Goal: Information Seeking & Learning: Learn about a topic

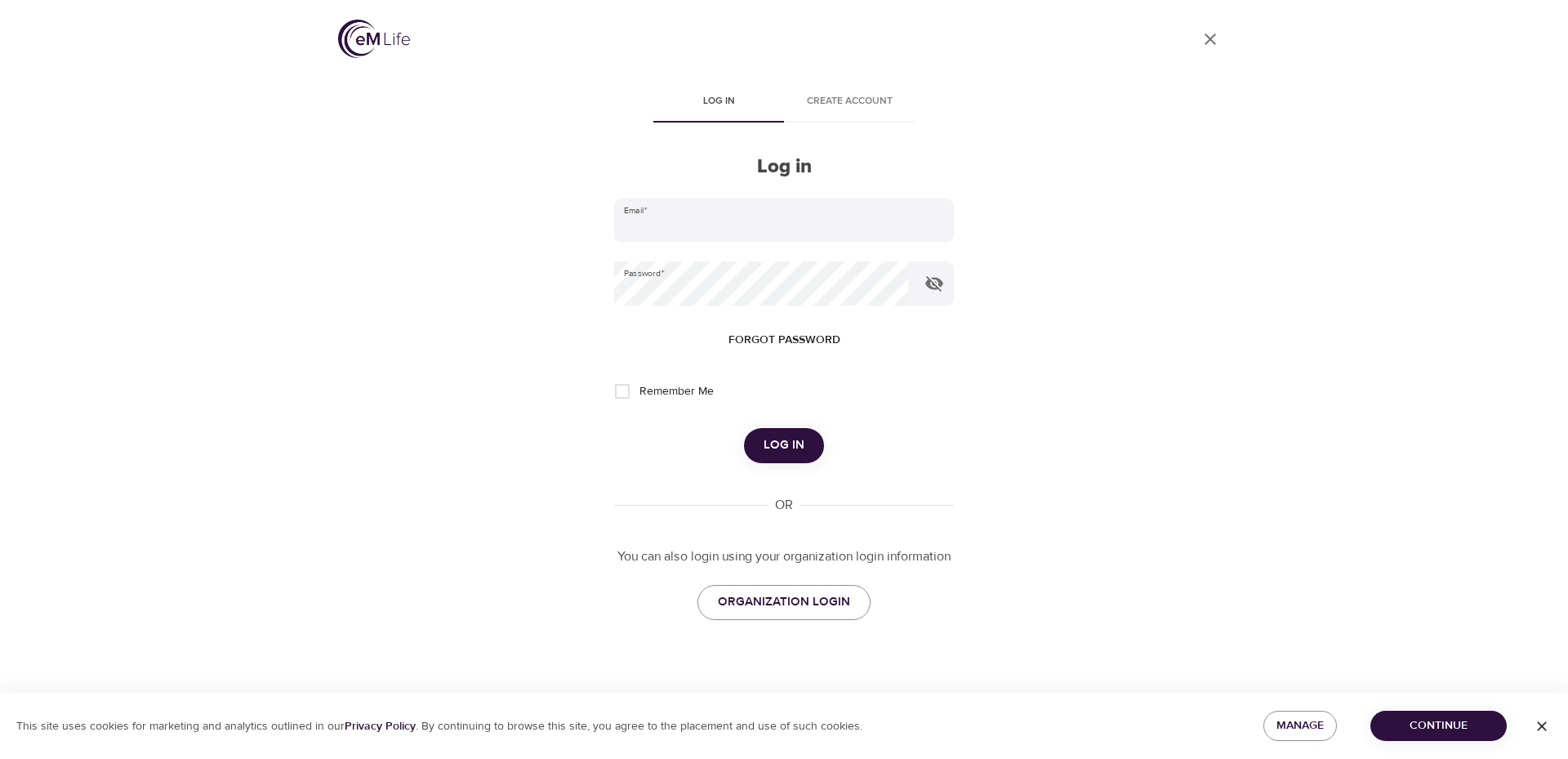
type input "[EMAIL_ADDRESS][DOMAIN_NAME]"
click at [774, 440] on span "Log in" at bounding box center [784, 444] width 41 height 21
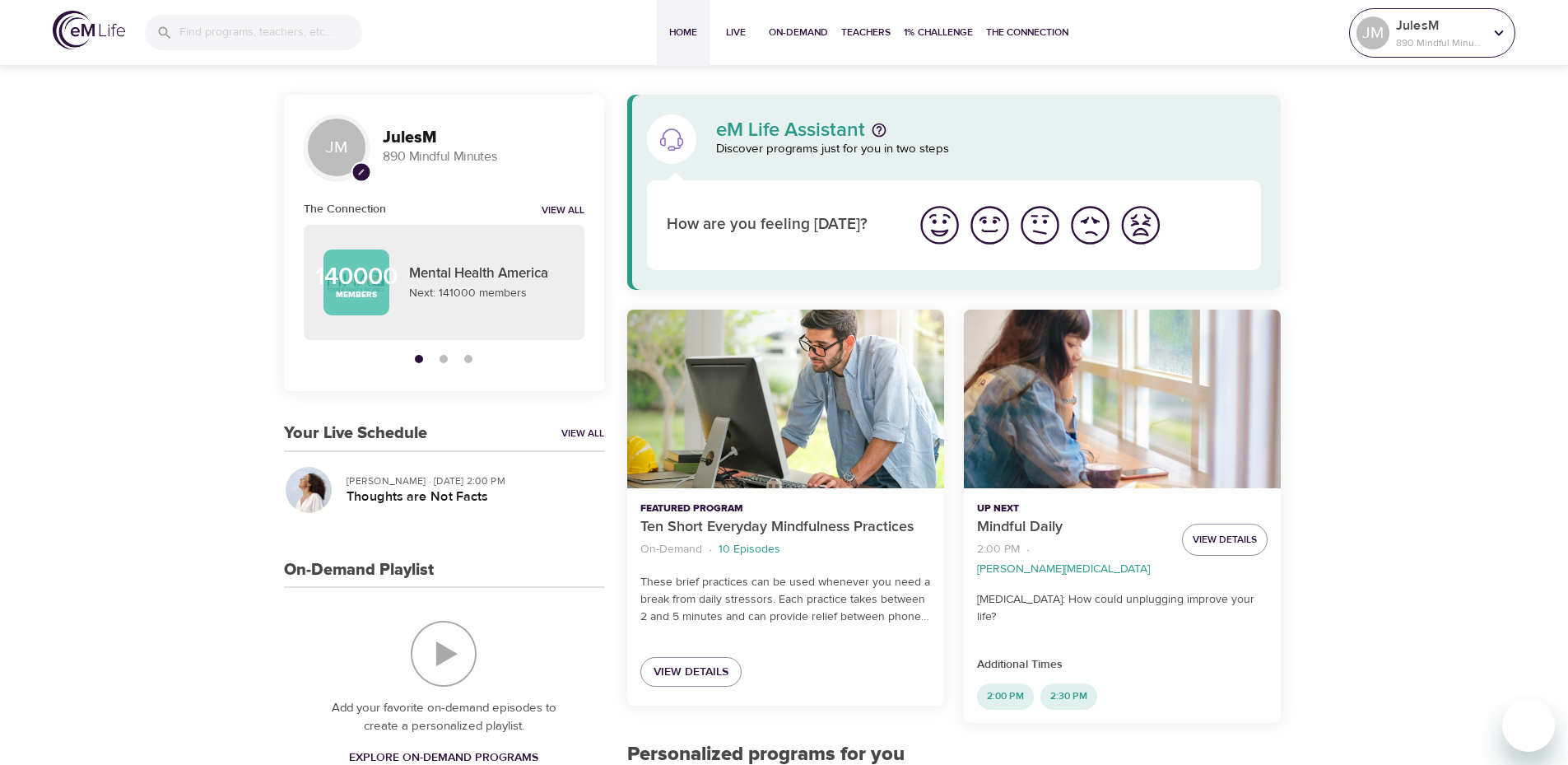
click at [1505, 29] on icon at bounding box center [1499, 33] width 18 height 18
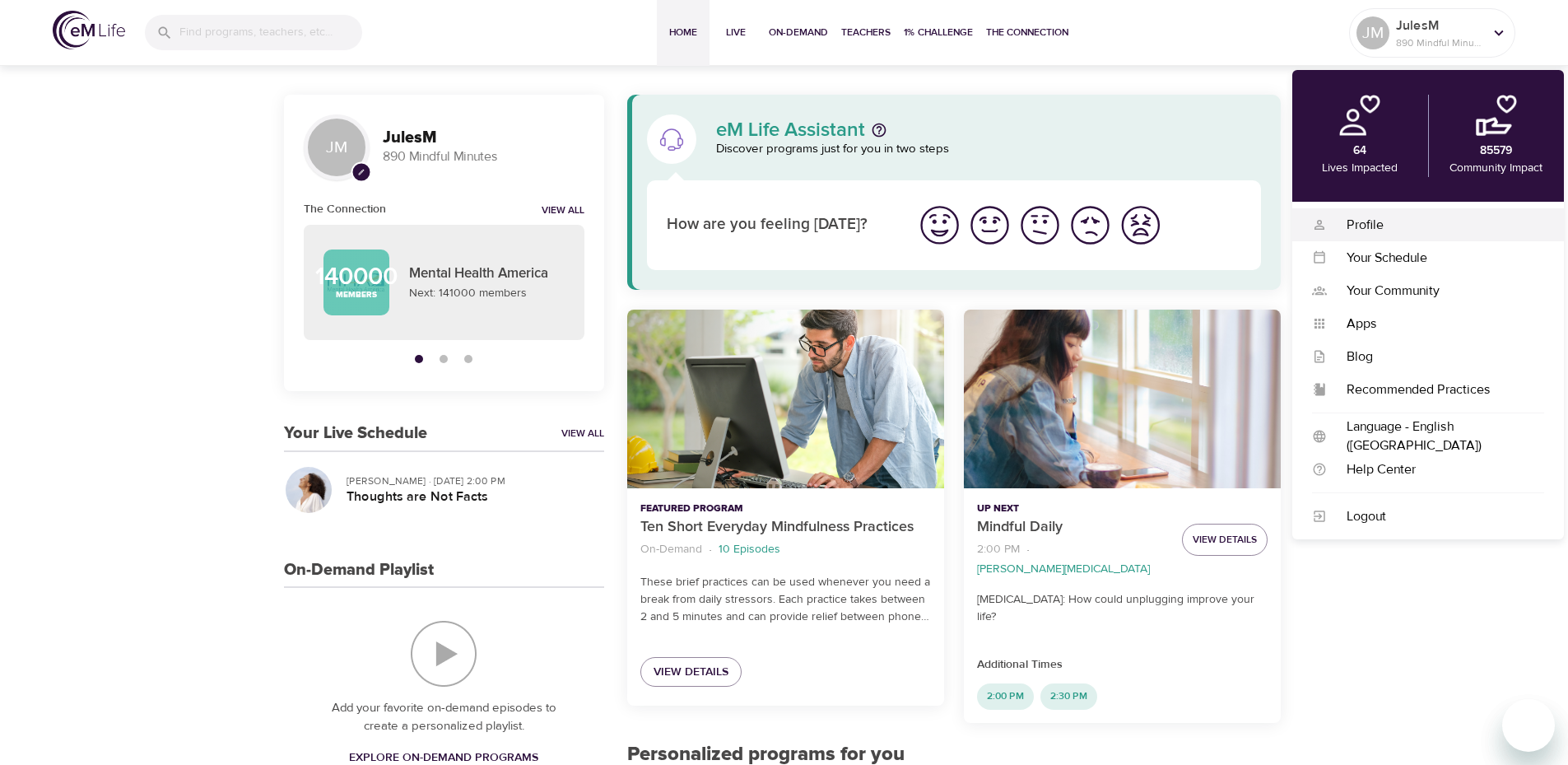
click at [1385, 219] on div "Profile" at bounding box center [1435, 224] width 217 height 19
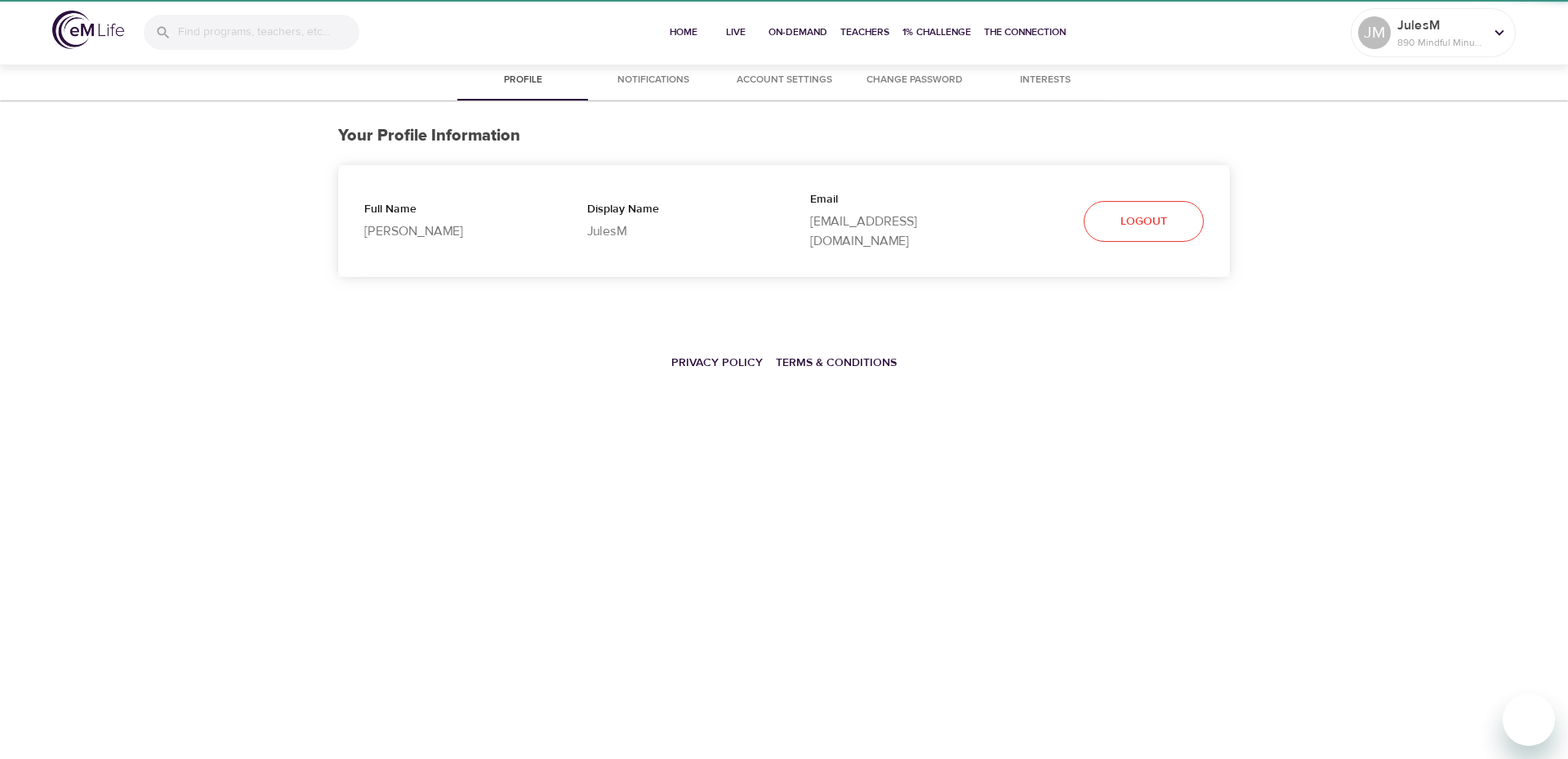
select select "10"
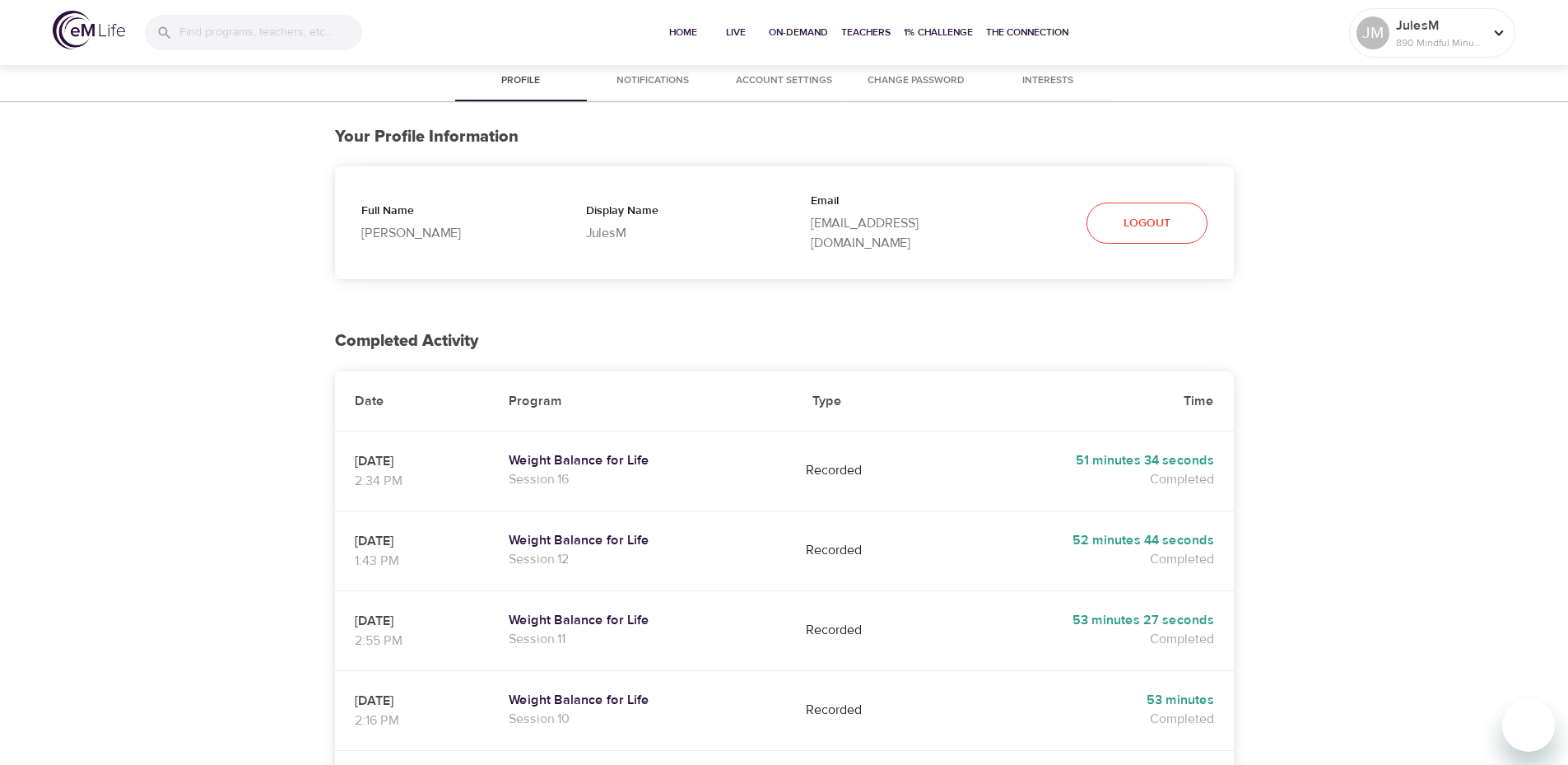
click at [660, 83] on span "Notifications" at bounding box center [652, 81] width 112 height 17
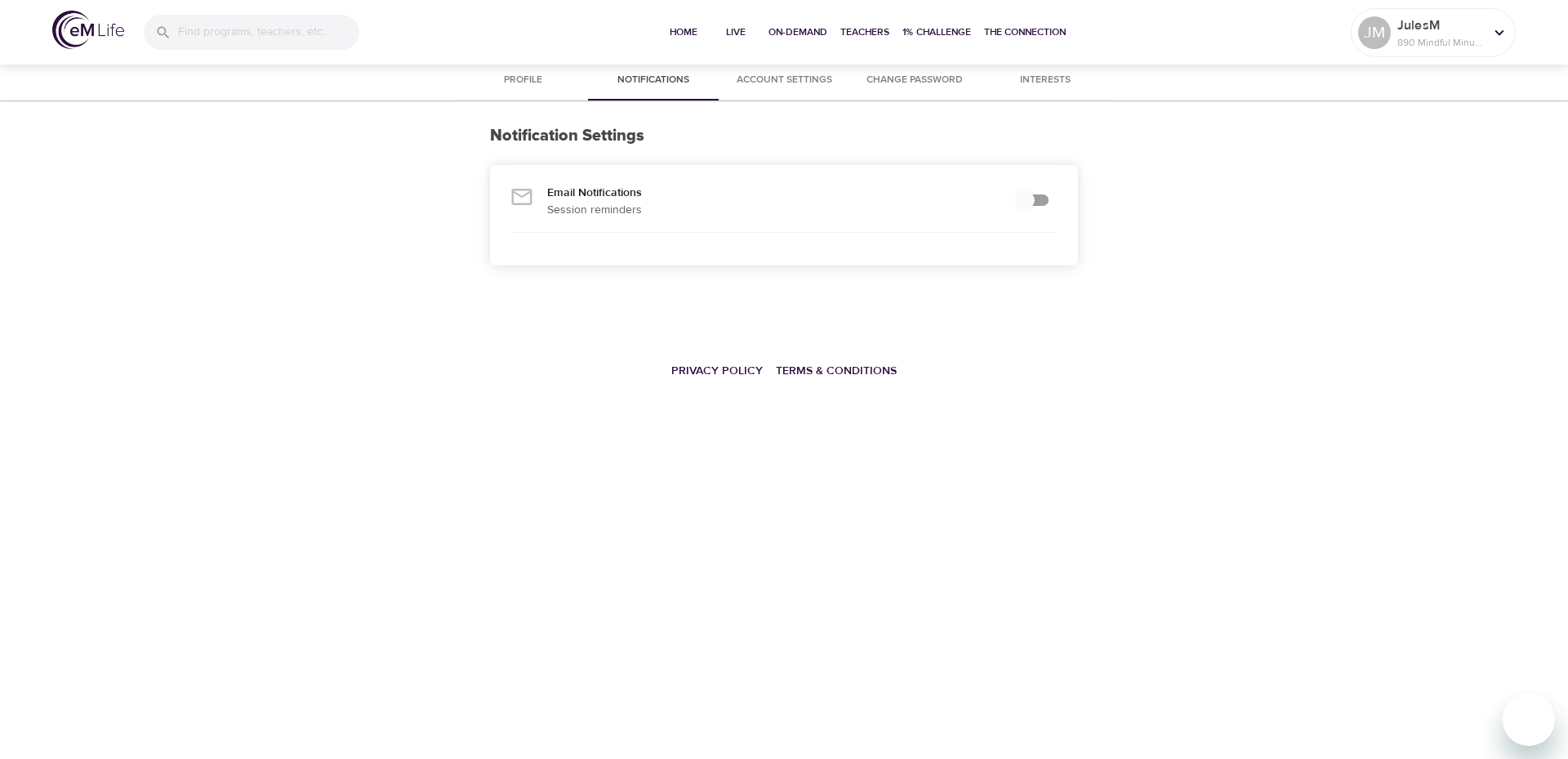
checkbox input "true"
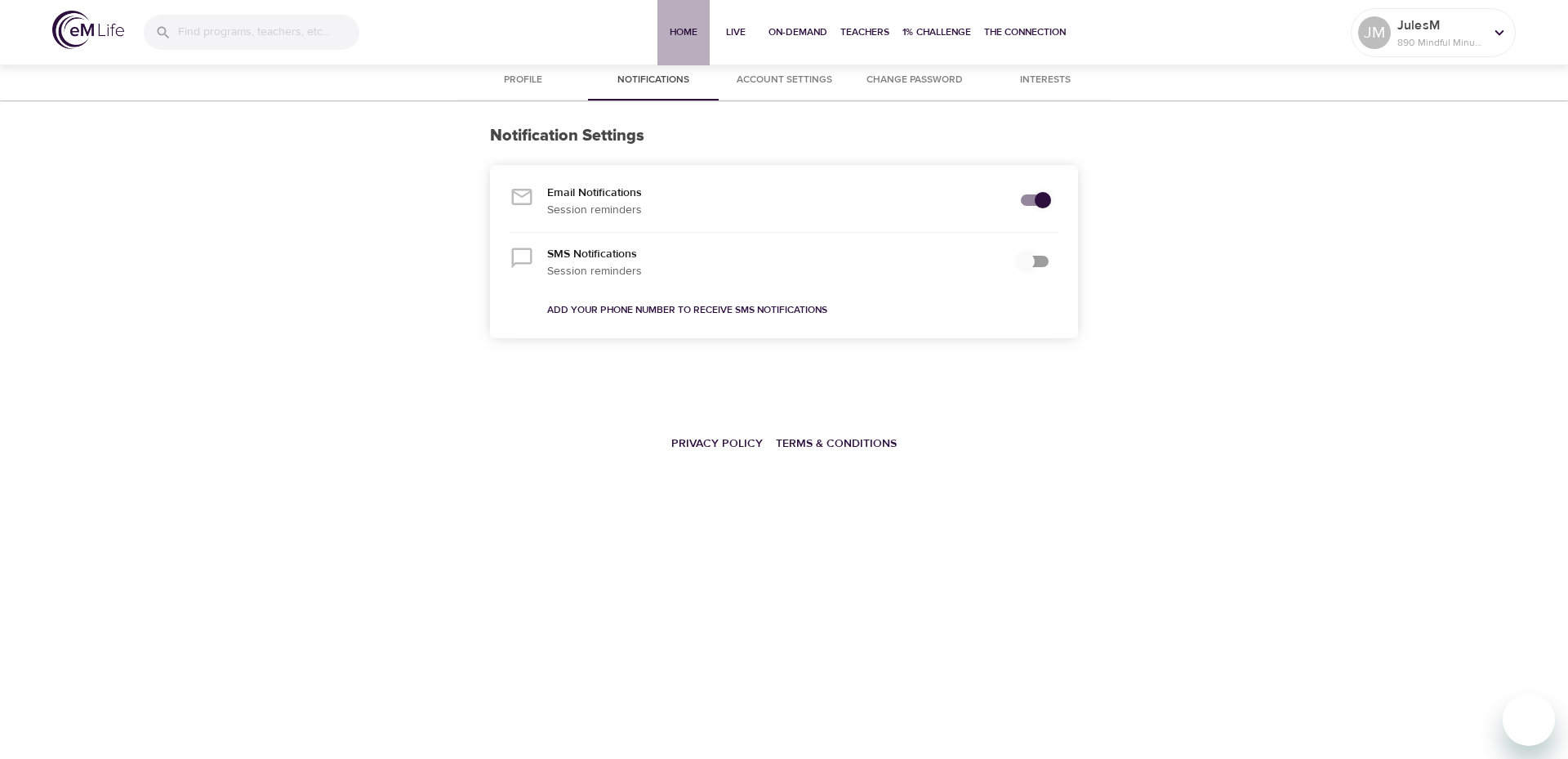
click at [659, 39] on button "Home" at bounding box center [683, 33] width 52 height 65
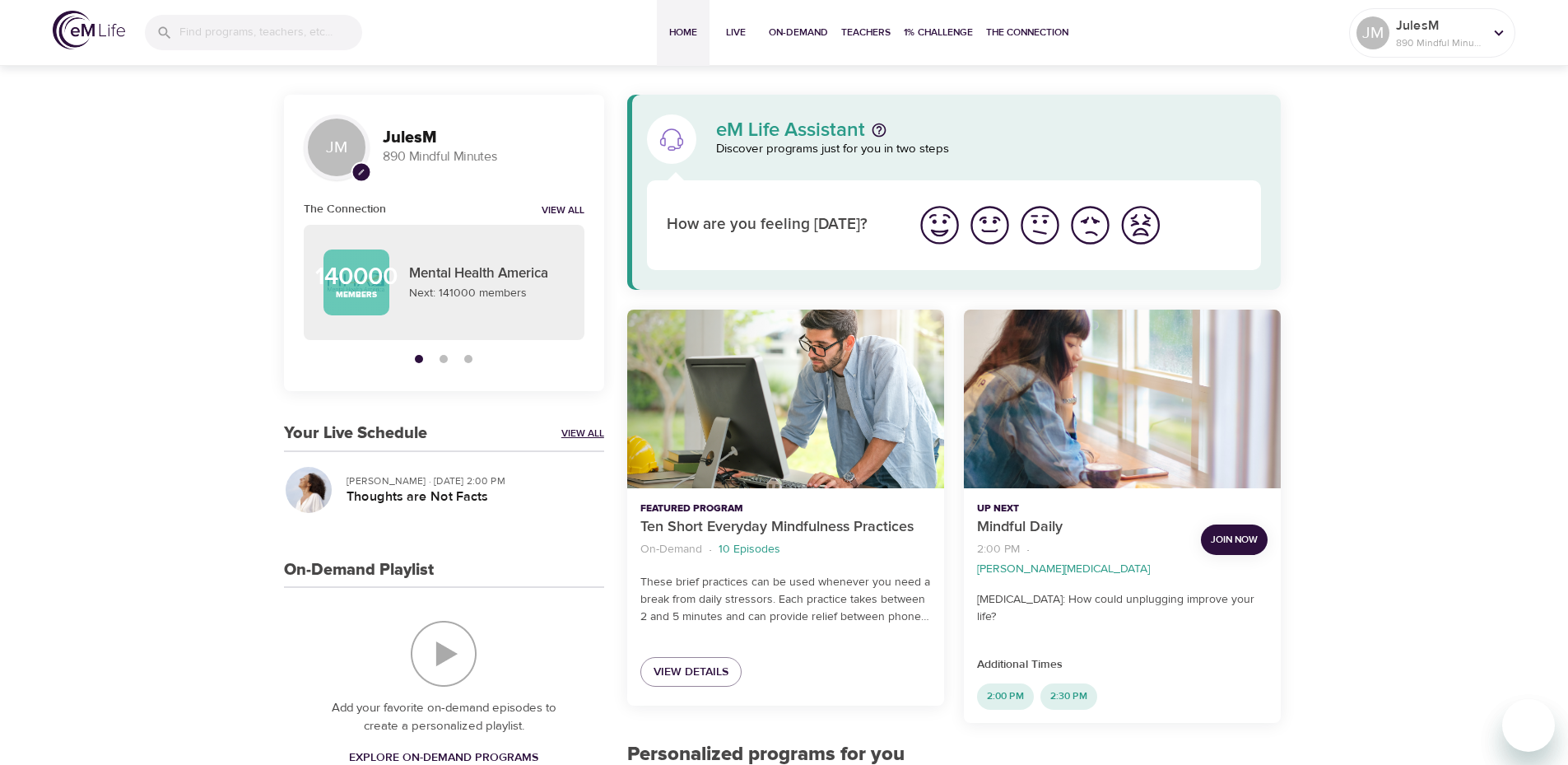
click at [571, 434] on link "View All" at bounding box center [583, 434] width 43 height 14
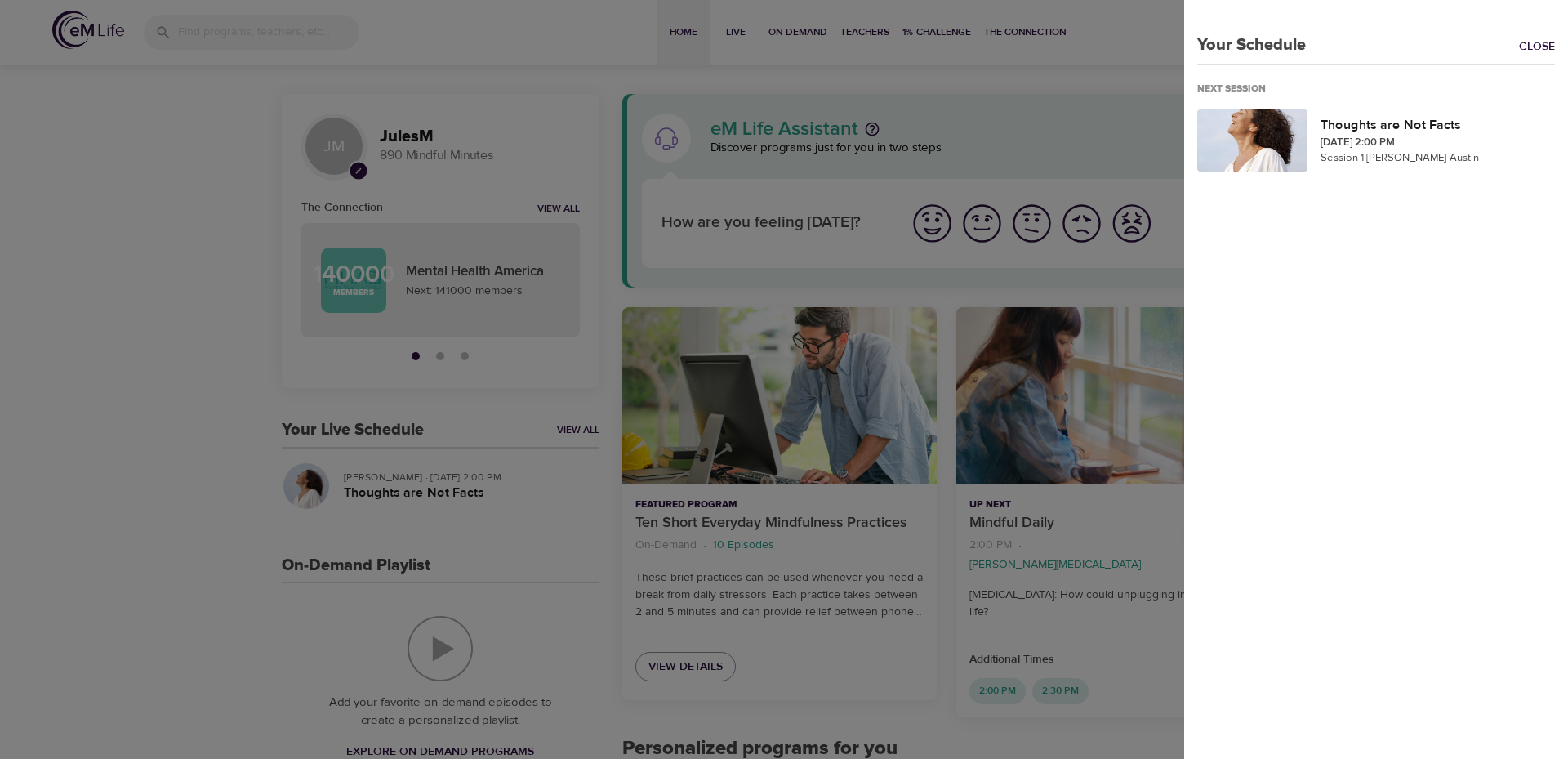
drag, startPoint x: 434, startPoint y: 493, endPoint x: 427, endPoint y: 489, distance: 8.1
click at [428, 490] on div at bounding box center [784, 379] width 1568 height 759
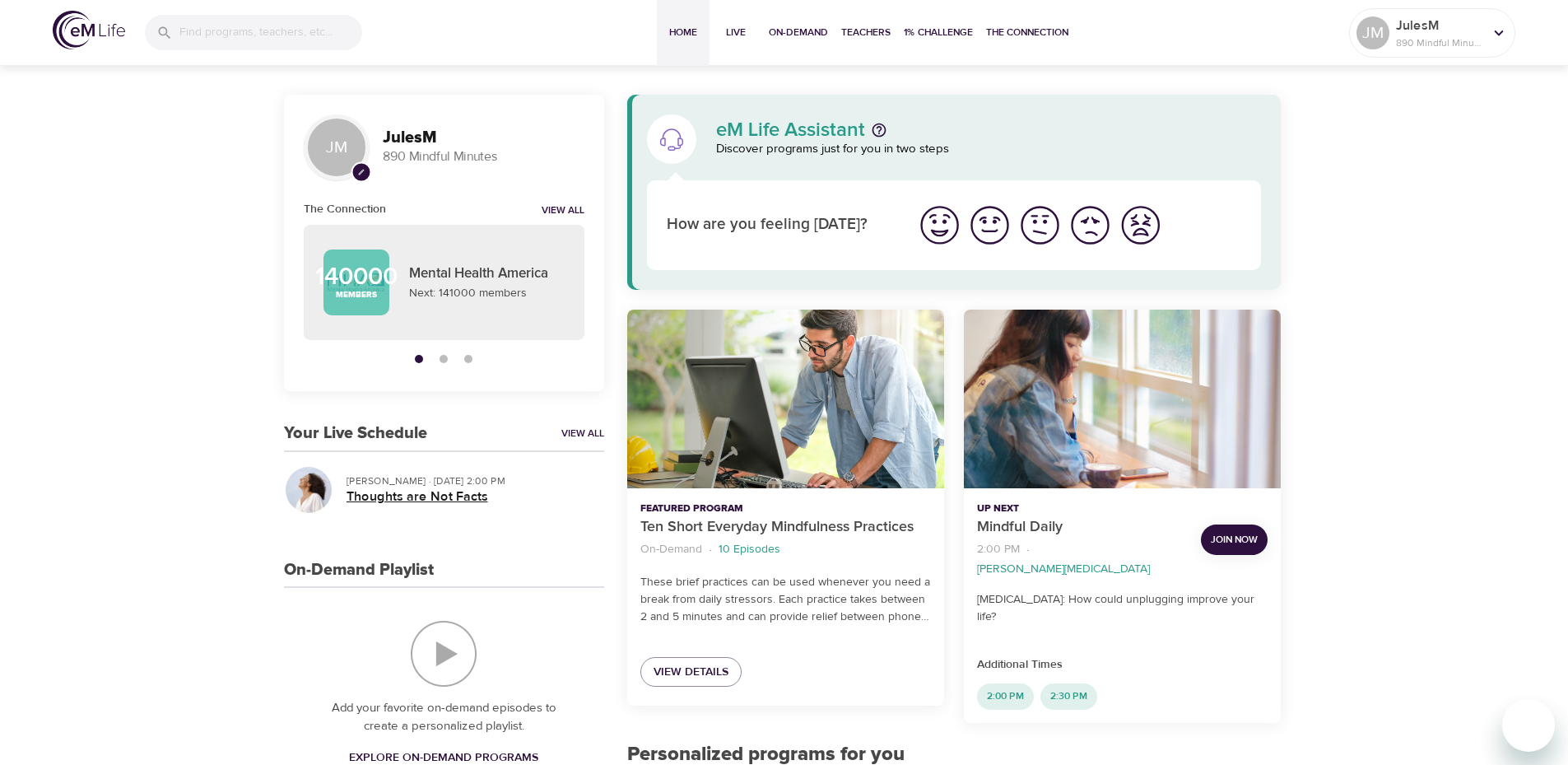
click at [439, 493] on h5 "Thoughts are Not Facts" at bounding box center [468, 496] width 244 height 17
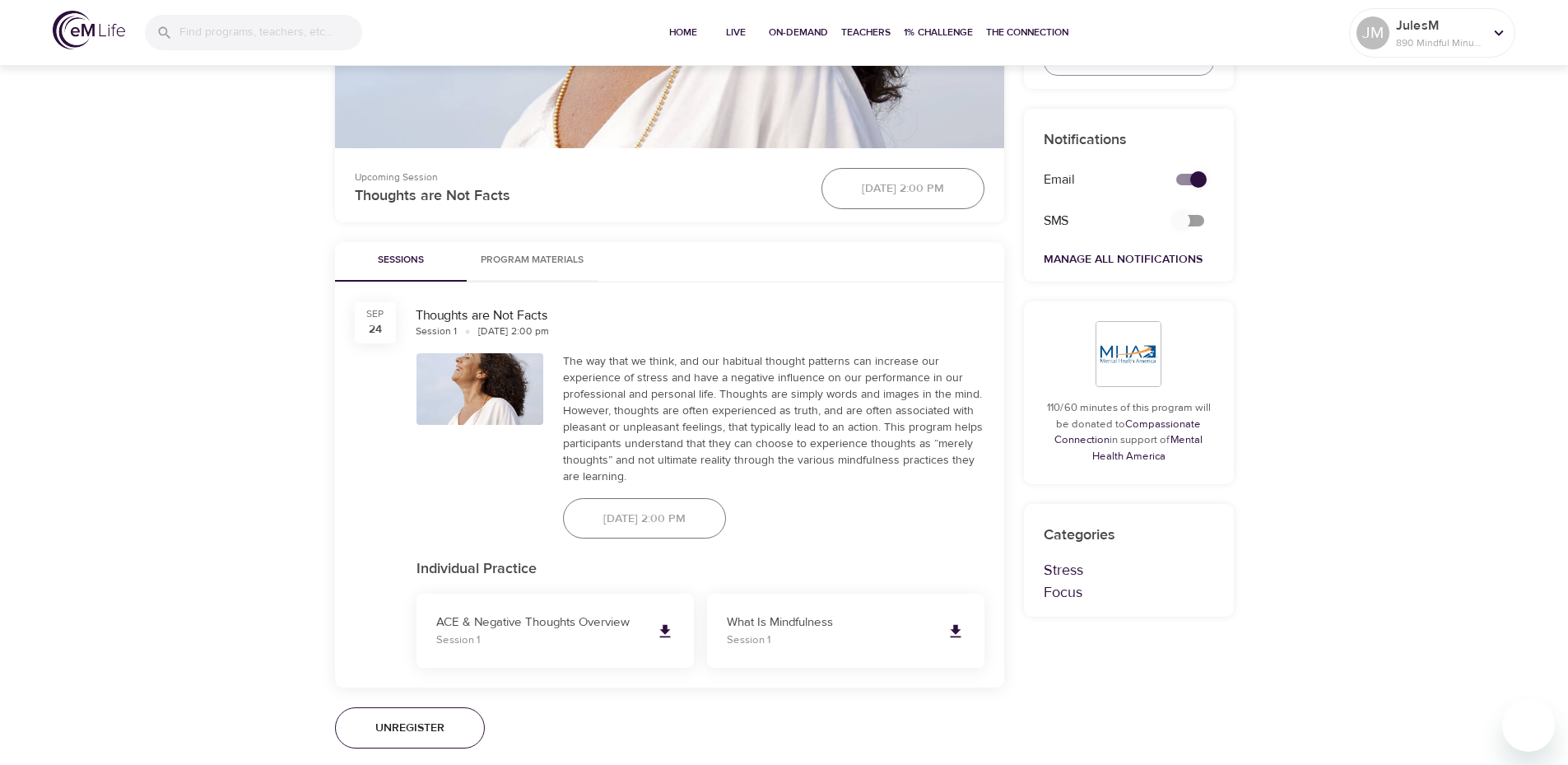
scroll to position [576, 0]
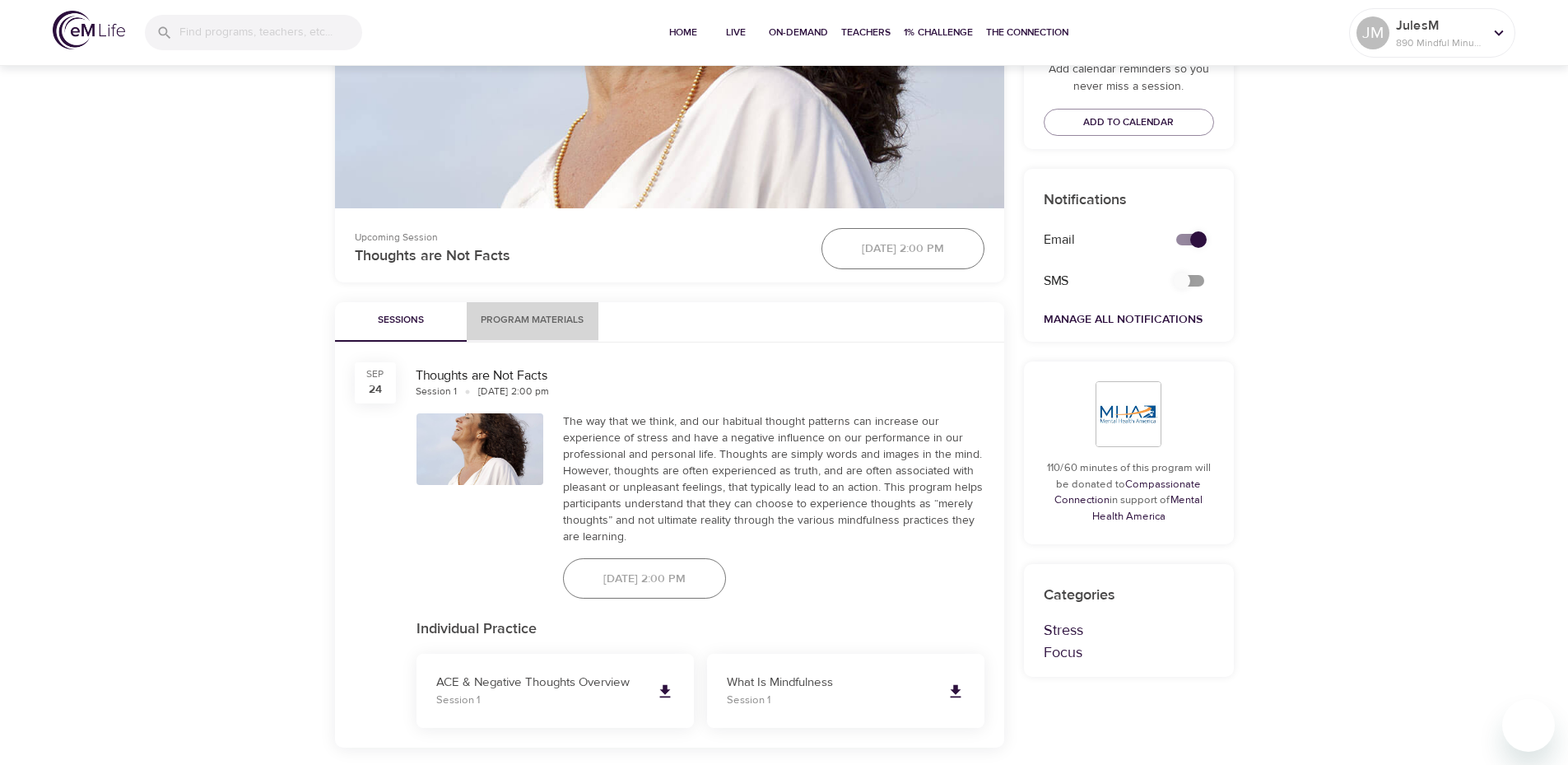
click at [547, 319] on span "Program Materials" at bounding box center [533, 320] width 112 height 17
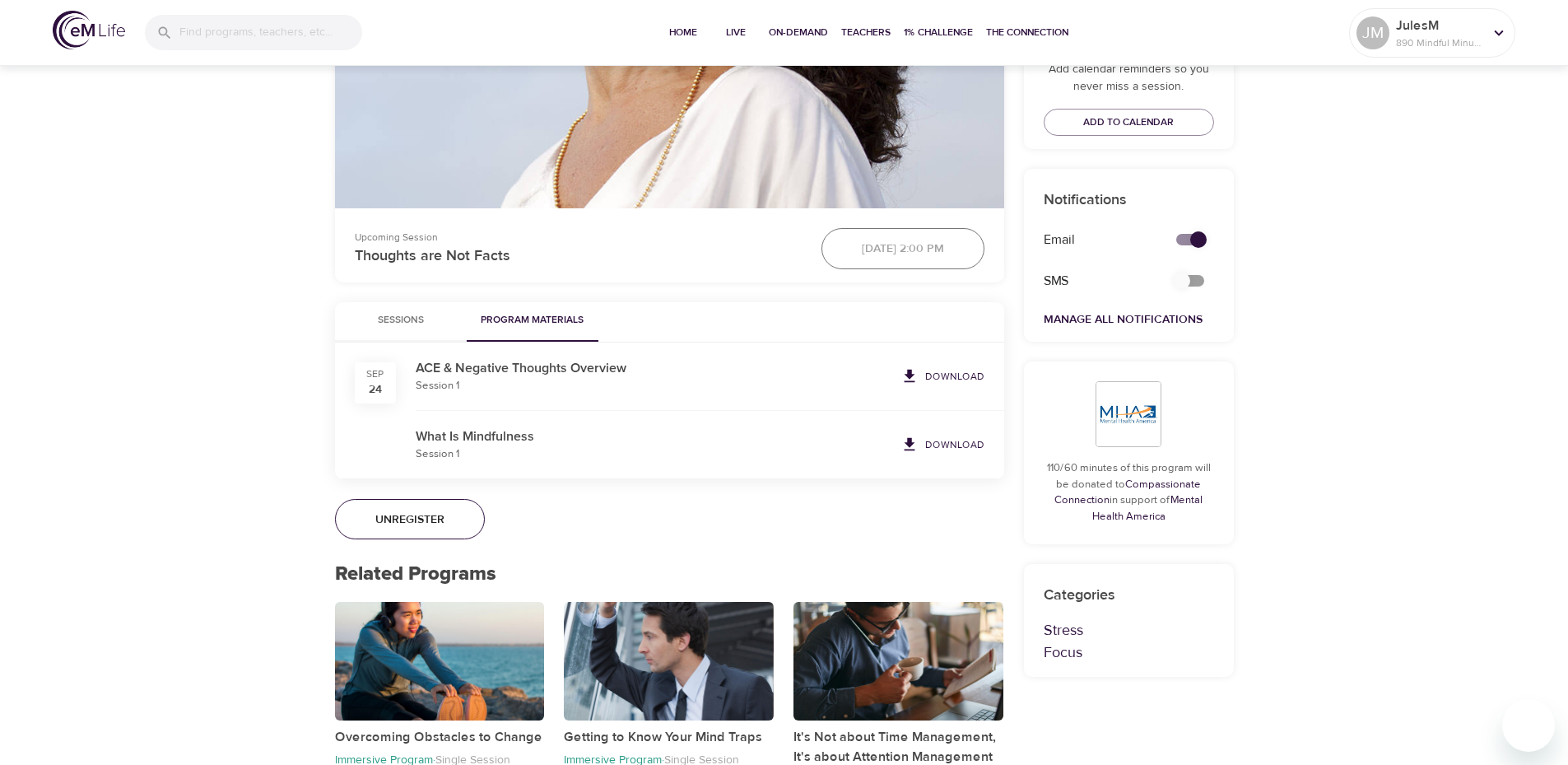
click at [508, 445] on p "What Is Mindfulness" at bounding box center [654, 437] width 478 height 20
click at [422, 315] on span "Sessions" at bounding box center [401, 320] width 112 height 17
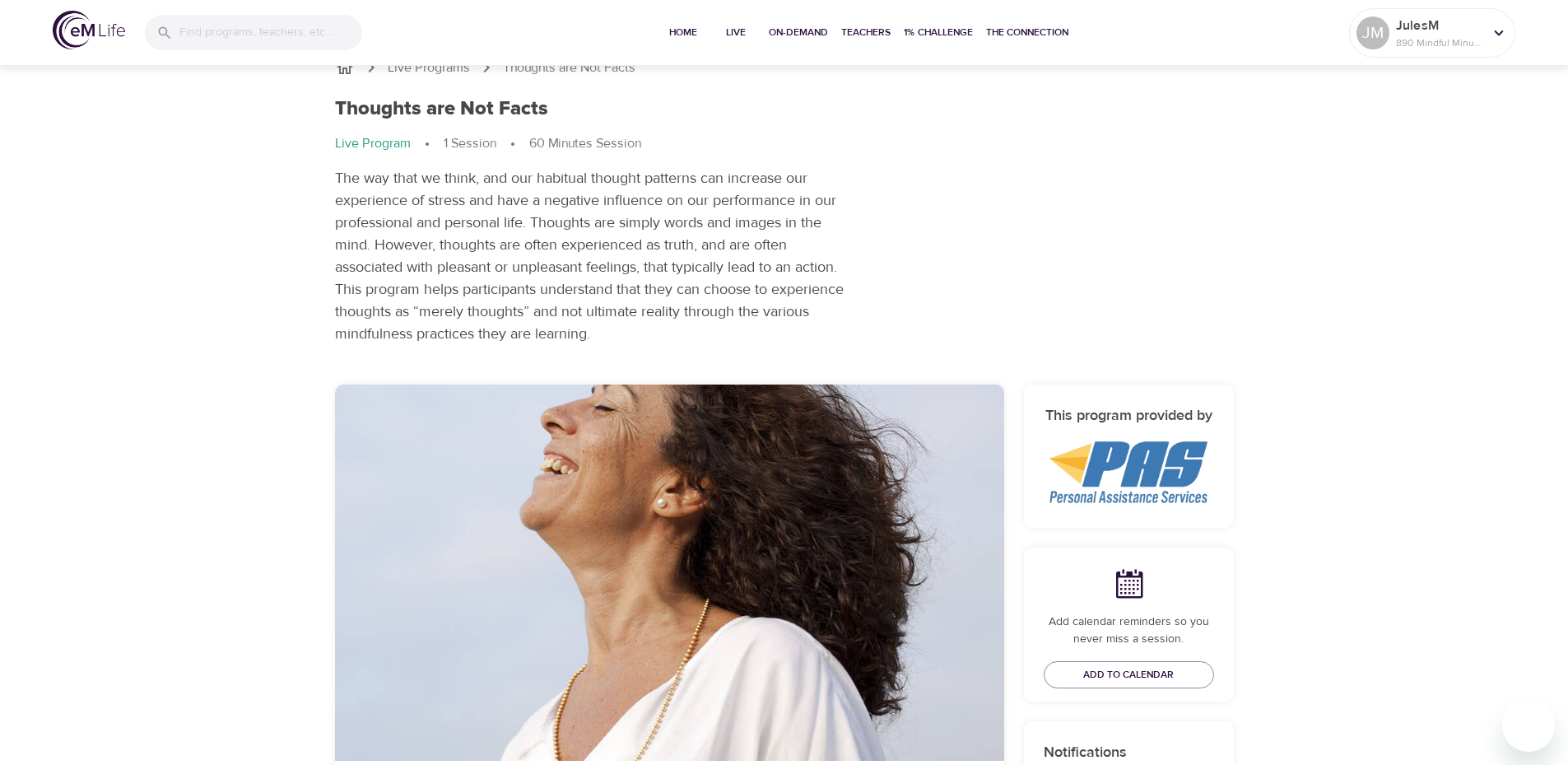
scroll to position [0, 0]
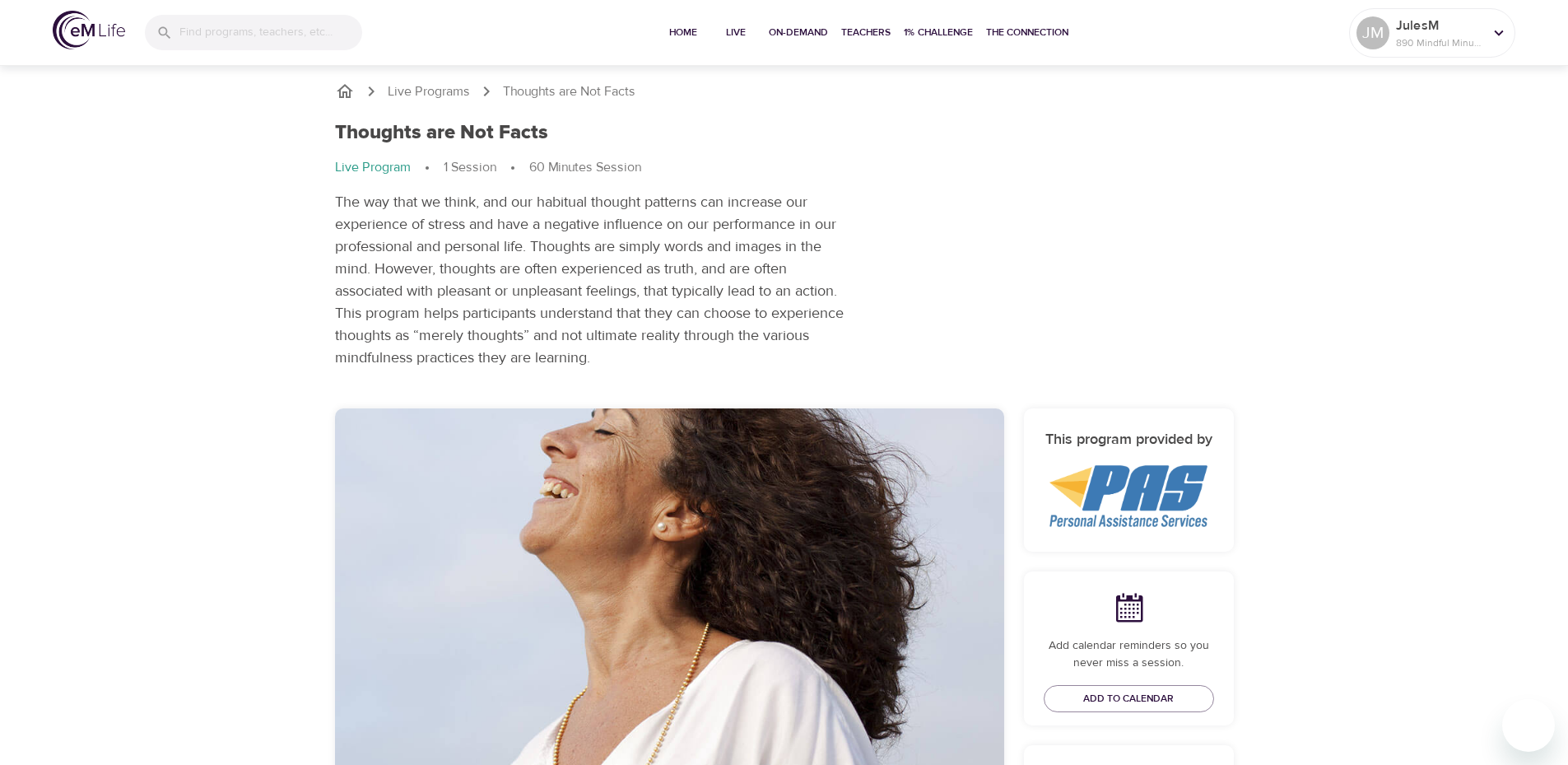
click at [387, 170] on p "Live Program" at bounding box center [373, 167] width 76 height 19
click at [687, 32] on span "Home" at bounding box center [683, 32] width 40 height 17
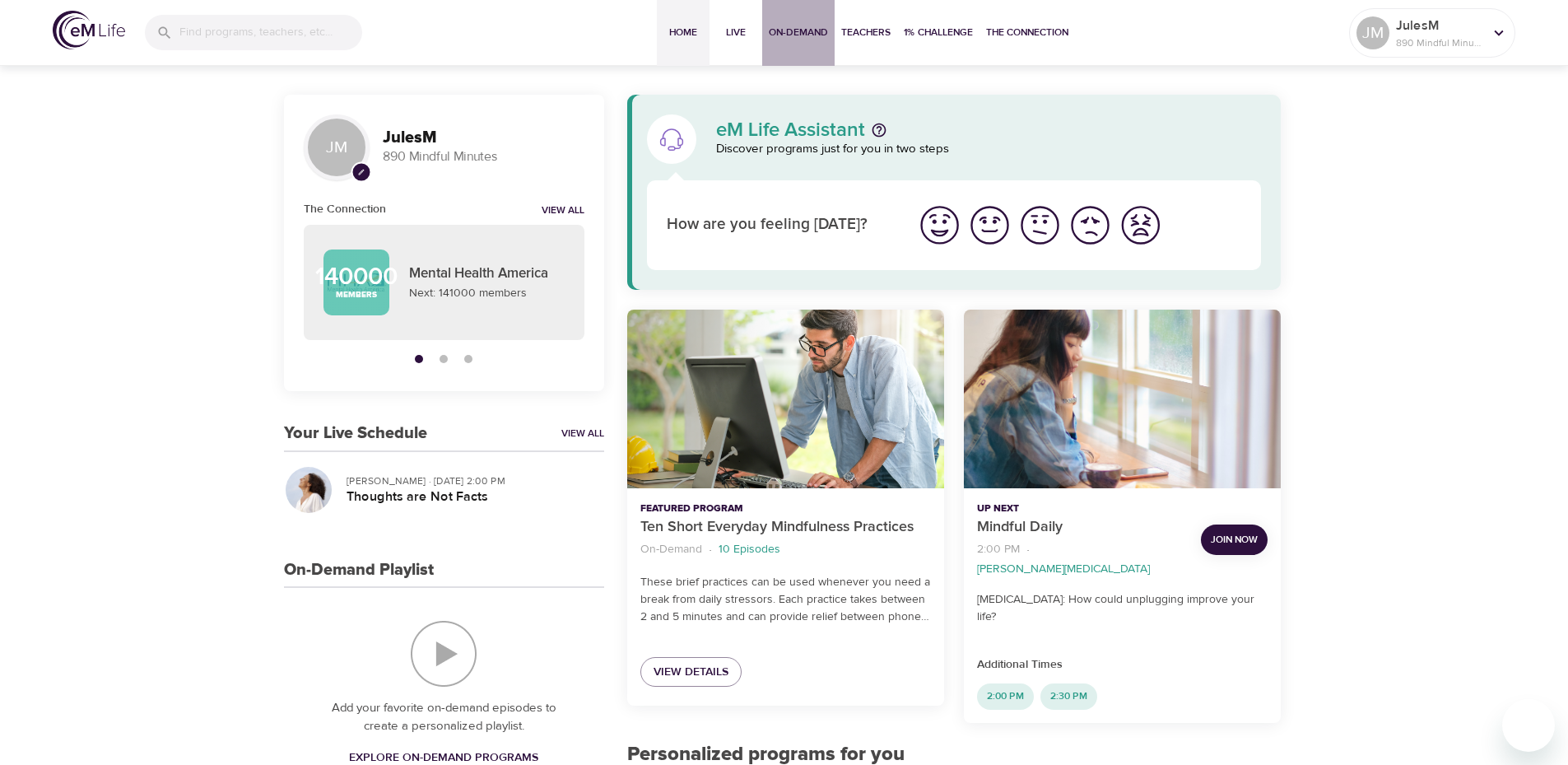
click at [791, 26] on span "On-Demand" at bounding box center [798, 32] width 59 height 17
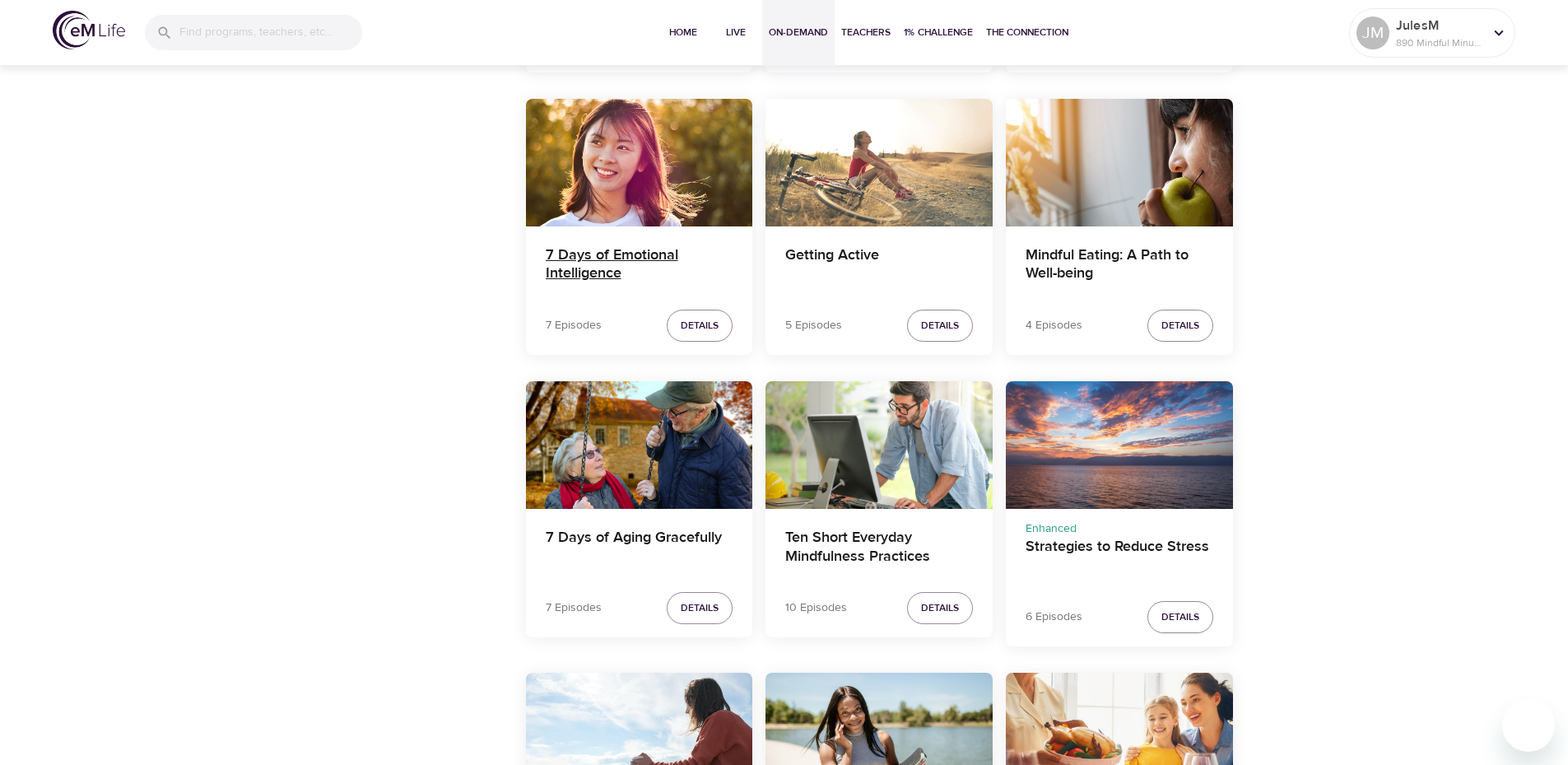
scroll to position [1728, 0]
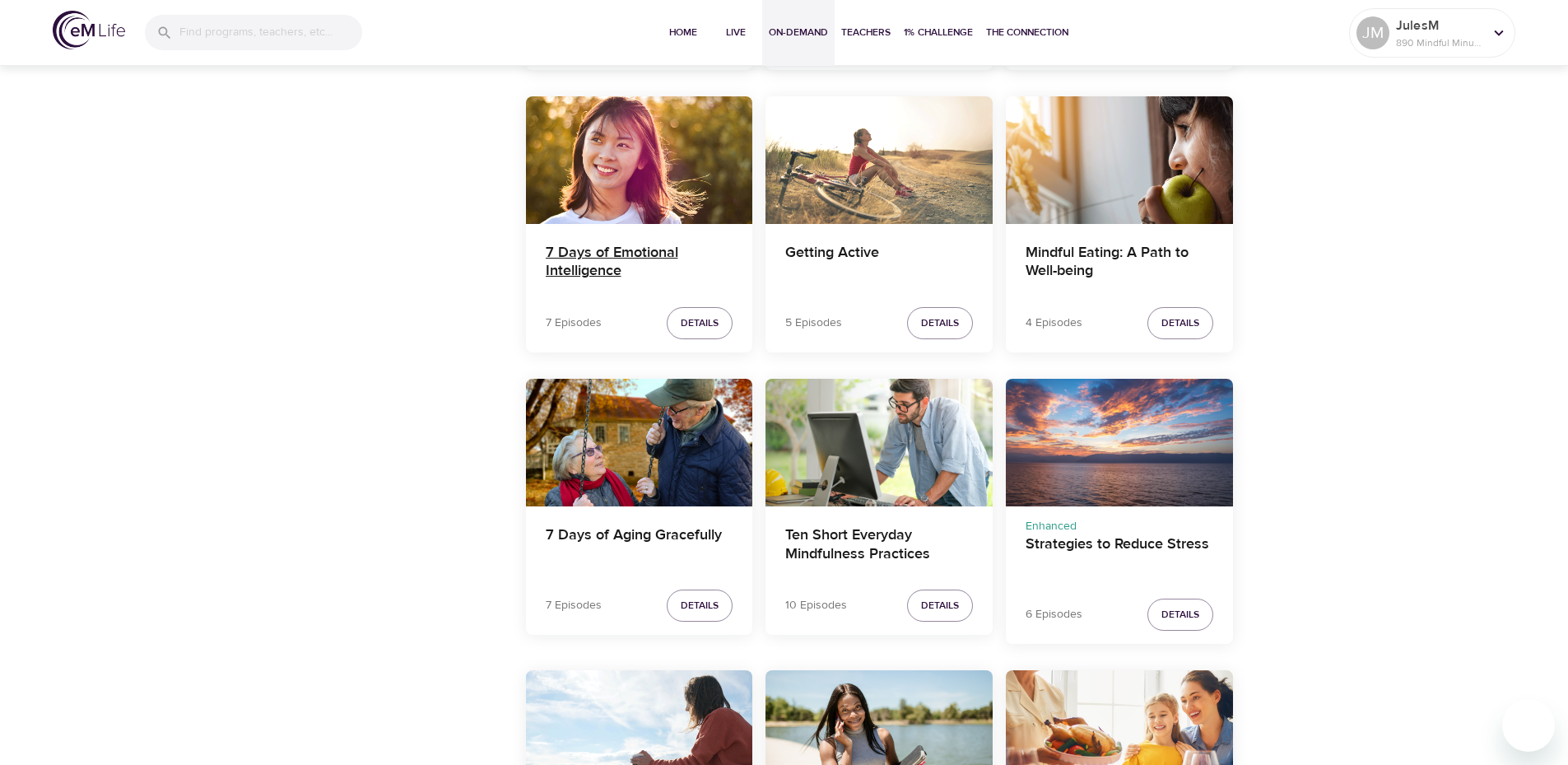
click at [603, 255] on h4 "7 Days of Emotional Intelligence" at bounding box center [639, 263] width 188 height 40
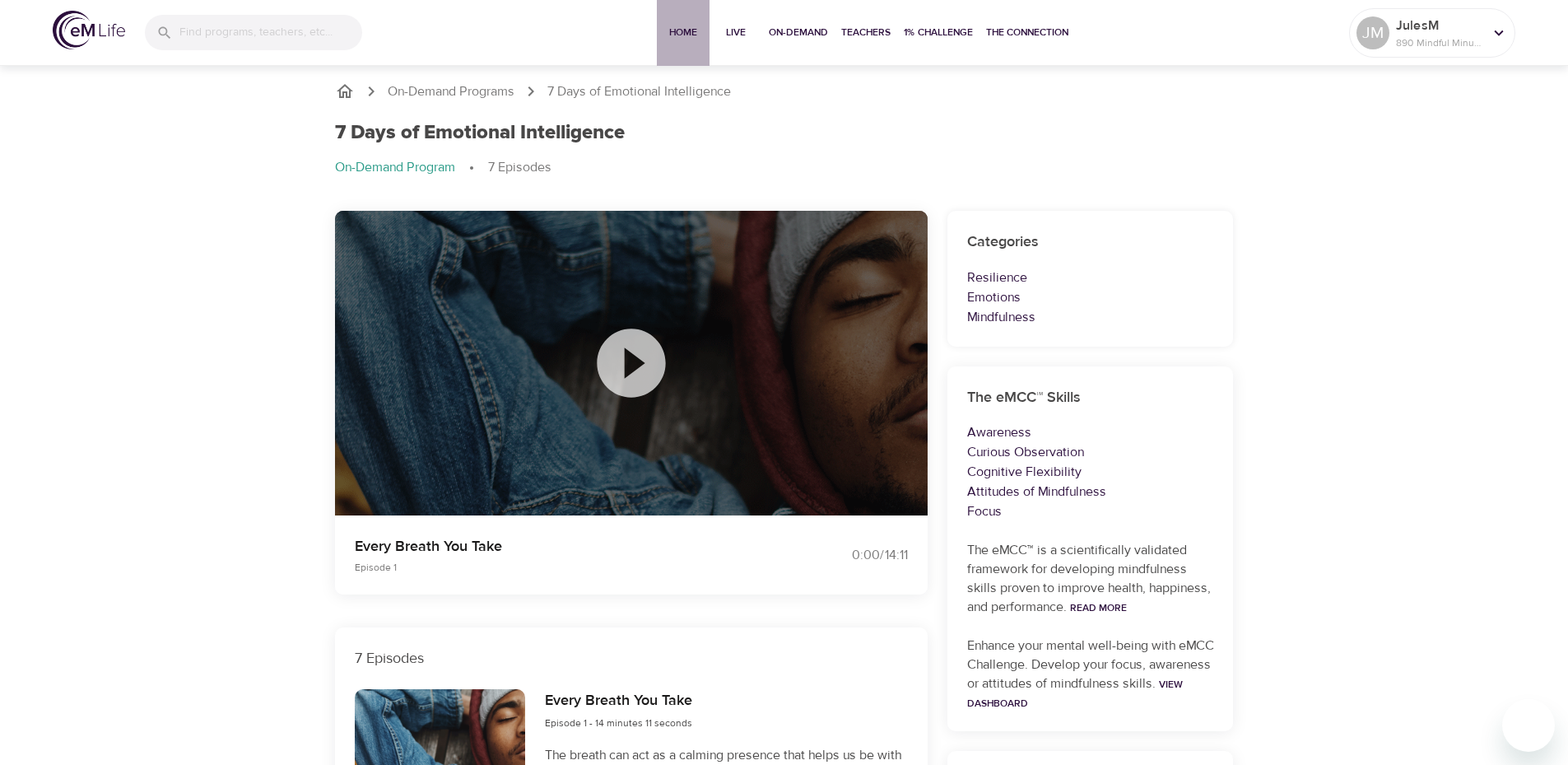
drag, startPoint x: 686, startPoint y: 37, endPoint x: 675, endPoint y: 38, distance: 11.0
click at [686, 38] on span "Home" at bounding box center [683, 32] width 40 height 17
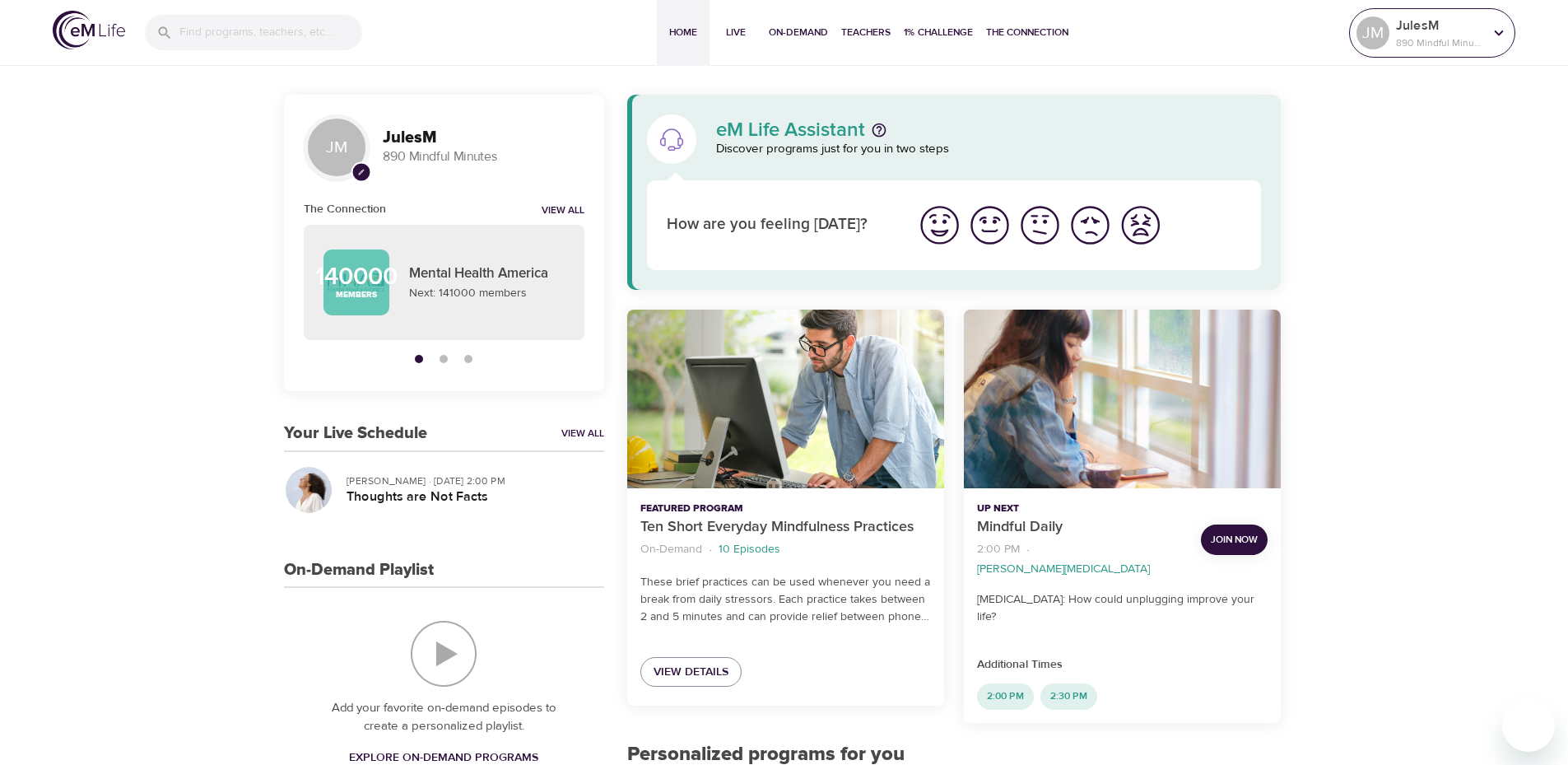
click at [1494, 40] on icon at bounding box center [1499, 33] width 18 height 18
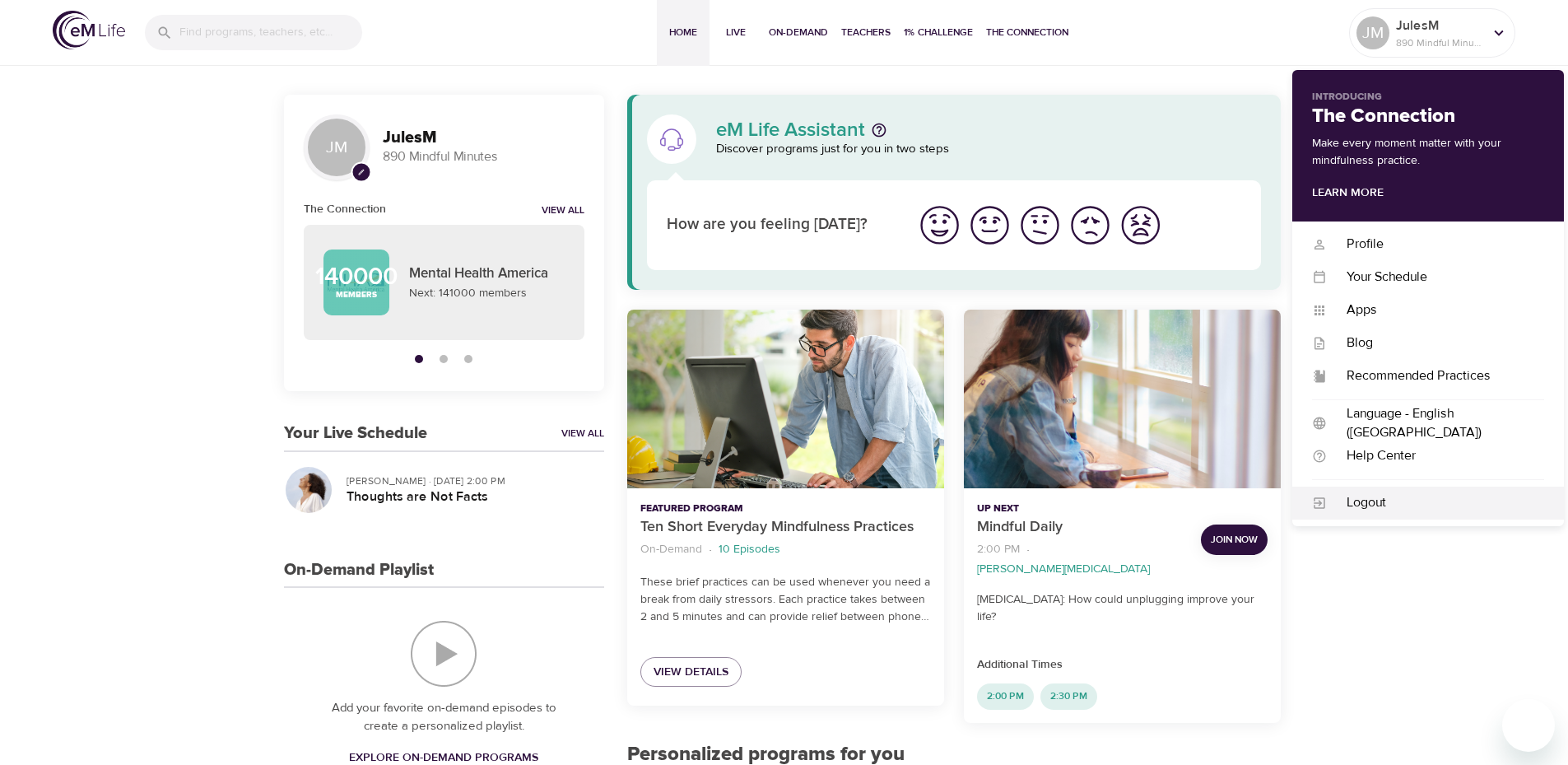
click at [1379, 515] on div "Logout" at bounding box center [1428, 503] width 271 height 33
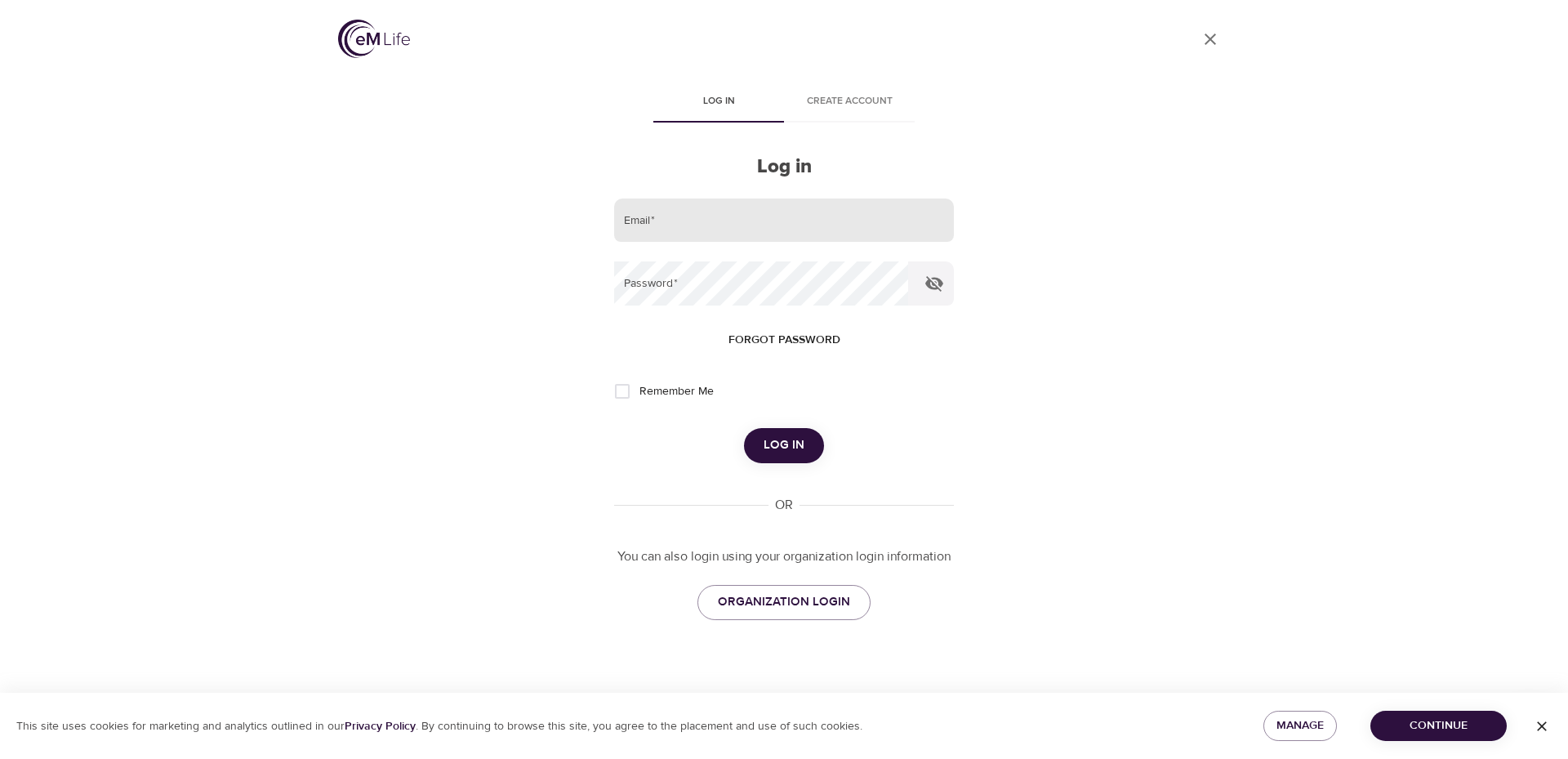
type input "jmansfield@capecountysheriff.org"
click at [939, 288] on icon "button" at bounding box center [934, 283] width 20 height 20
click at [937, 282] on icon "button" at bounding box center [934, 283] width 20 height 20
drag, startPoint x: 781, startPoint y: 452, endPoint x: 784, endPoint y: 444, distance: 8.5
click at [781, 451] on span "Log in" at bounding box center [784, 444] width 41 height 21
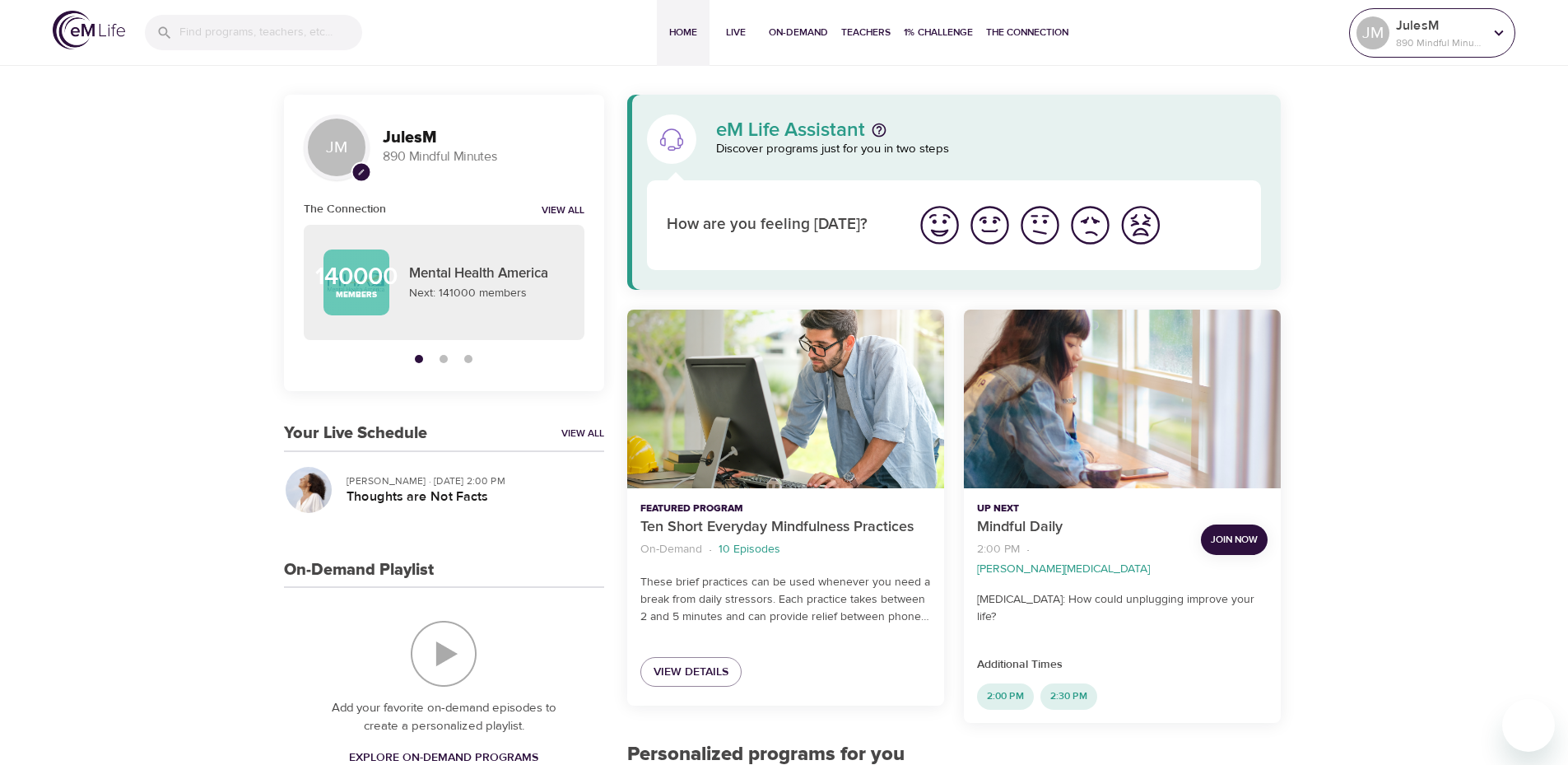
click at [1502, 35] on icon at bounding box center [1499, 33] width 18 height 18
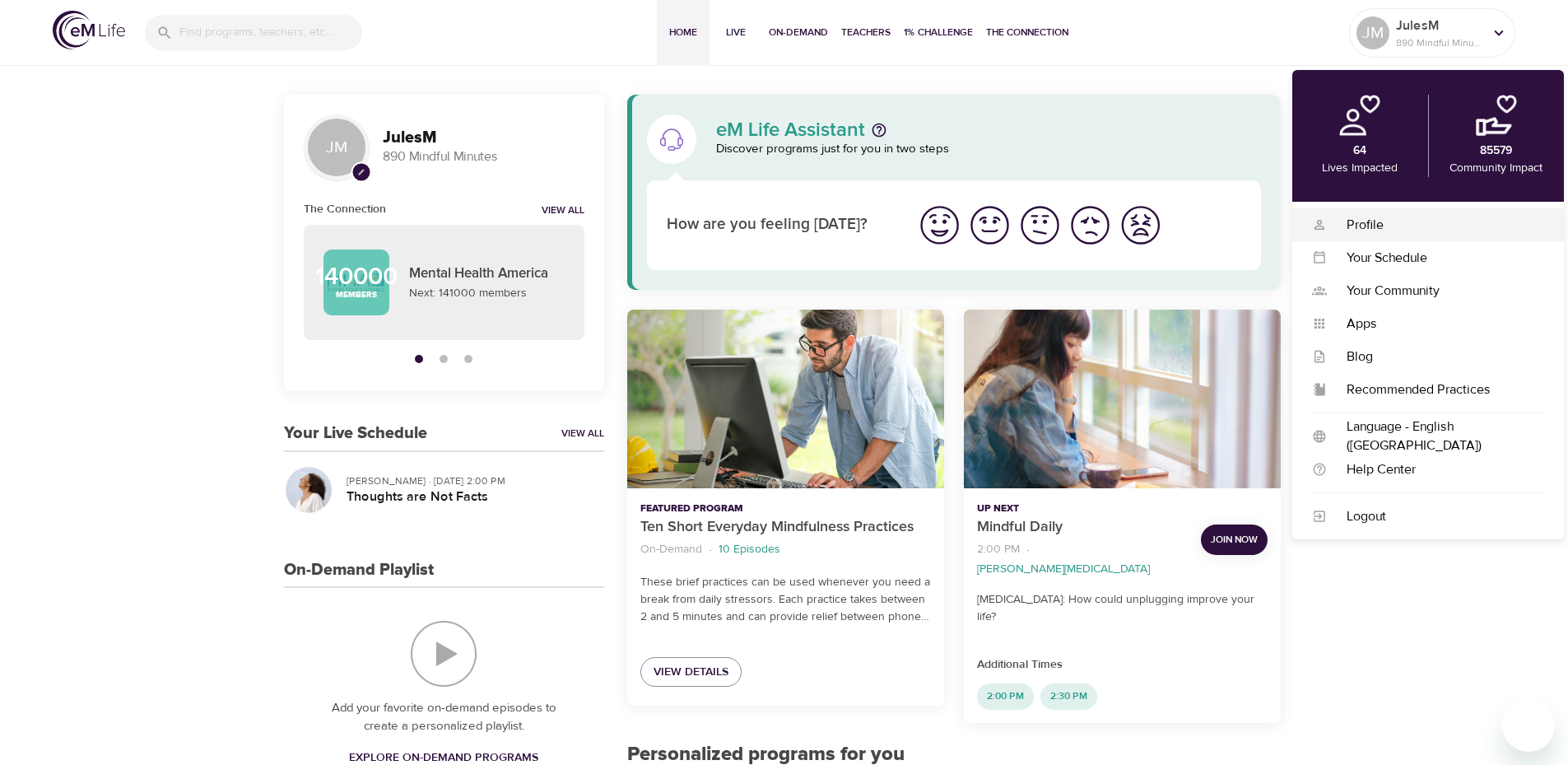
click at [1420, 235] on div "Profile Profile" at bounding box center [1428, 224] width 271 height 33
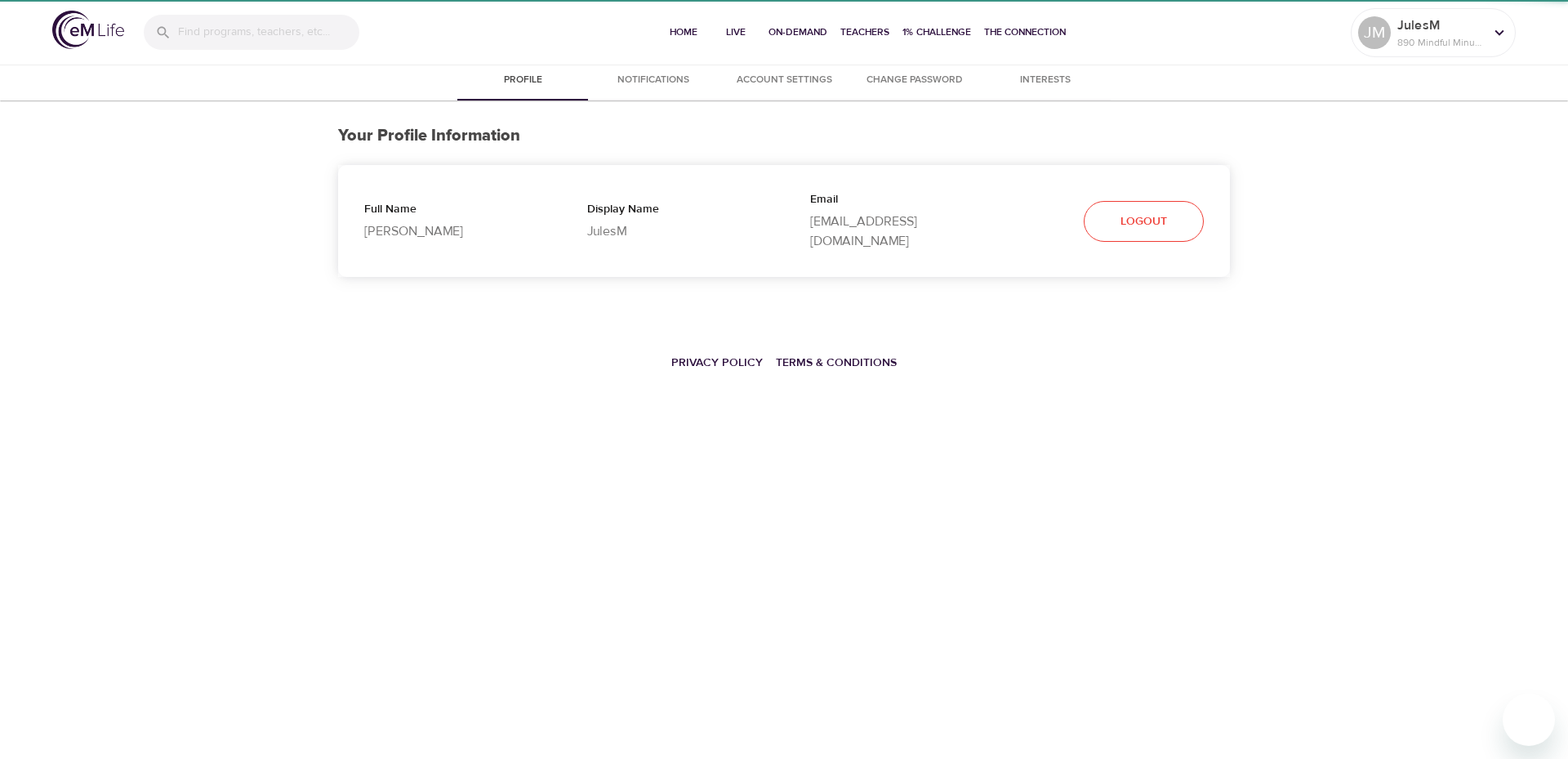
select select "10"
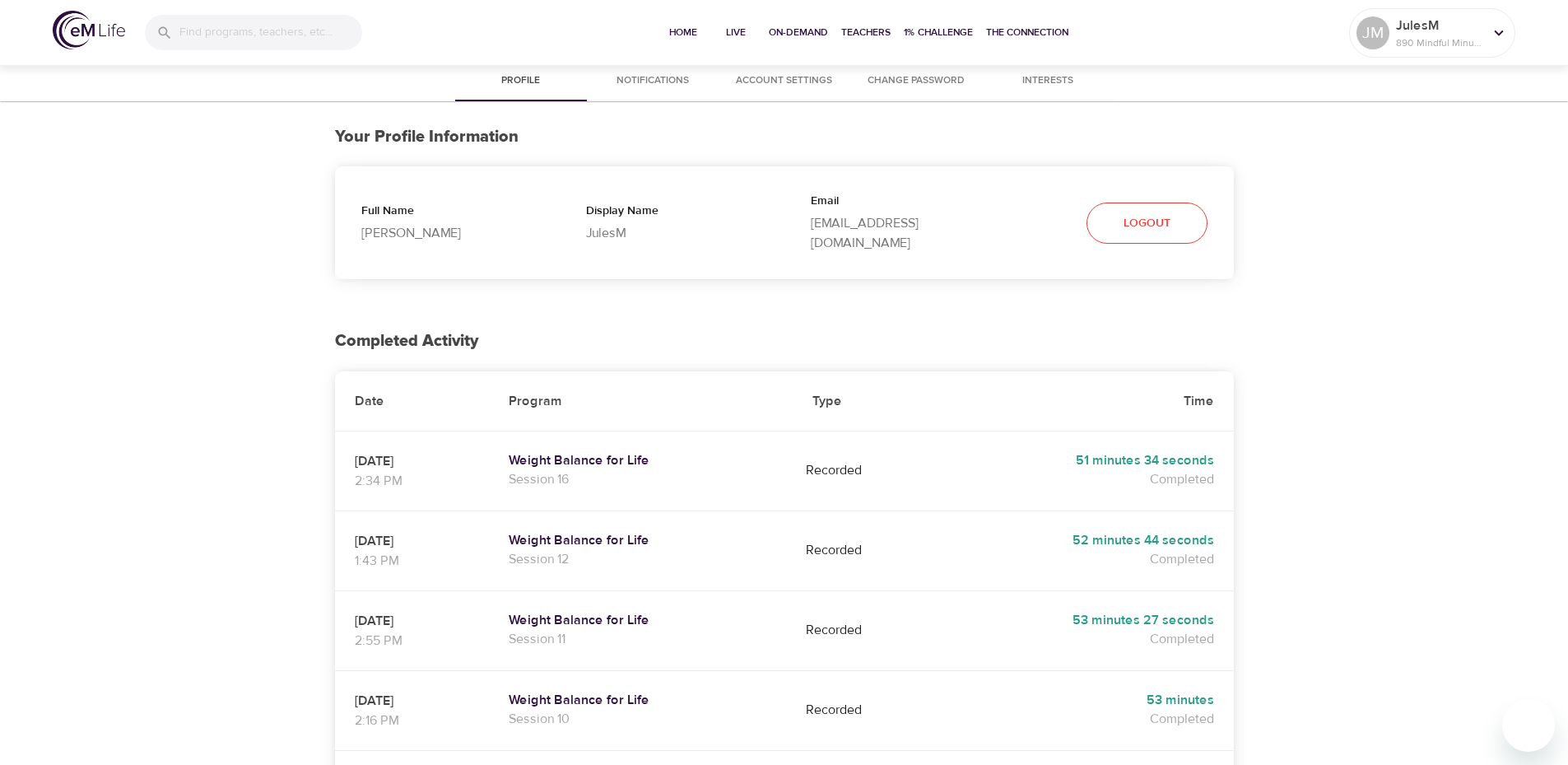
click at [423, 223] on p "[PERSON_NAME]" at bounding box center [447, 233] width 172 height 20
drag, startPoint x: 423, startPoint y: 217, endPoint x: 588, endPoint y: 239, distance: 166.5
click at [588, 239] on div "Display Name JulesM" at bounding box center [671, 222] width 224 height 93
click at [846, 224] on p "[EMAIL_ADDRESS][DOMAIN_NAME]" at bounding box center [897, 233] width 172 height 40
click at [1488, 35] on div at bounding box center [1498, 33] width 25 height 25
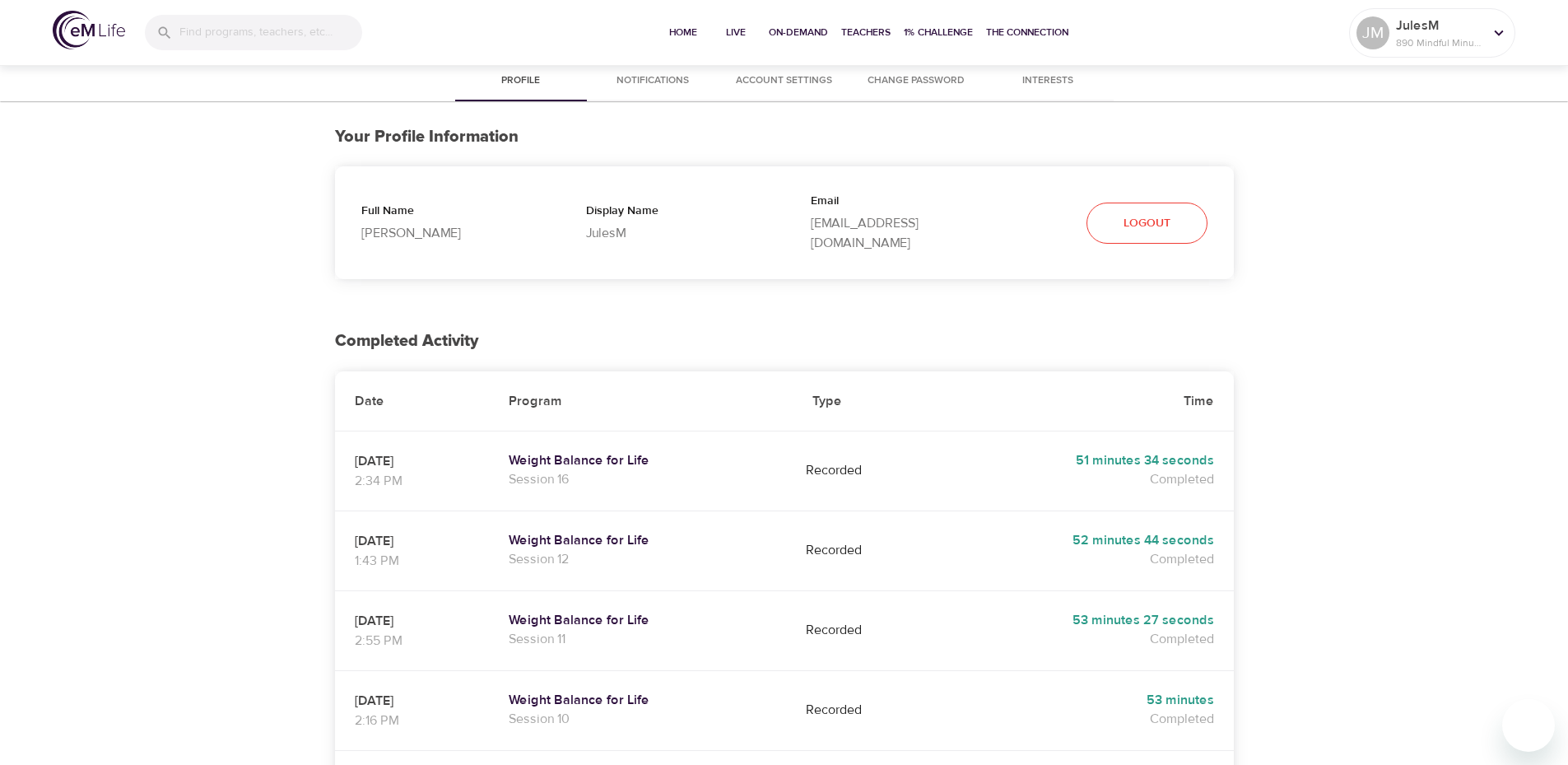
click at [894, 78] on span "Change Password" at bounding box center [916, 81] width 112 height 17
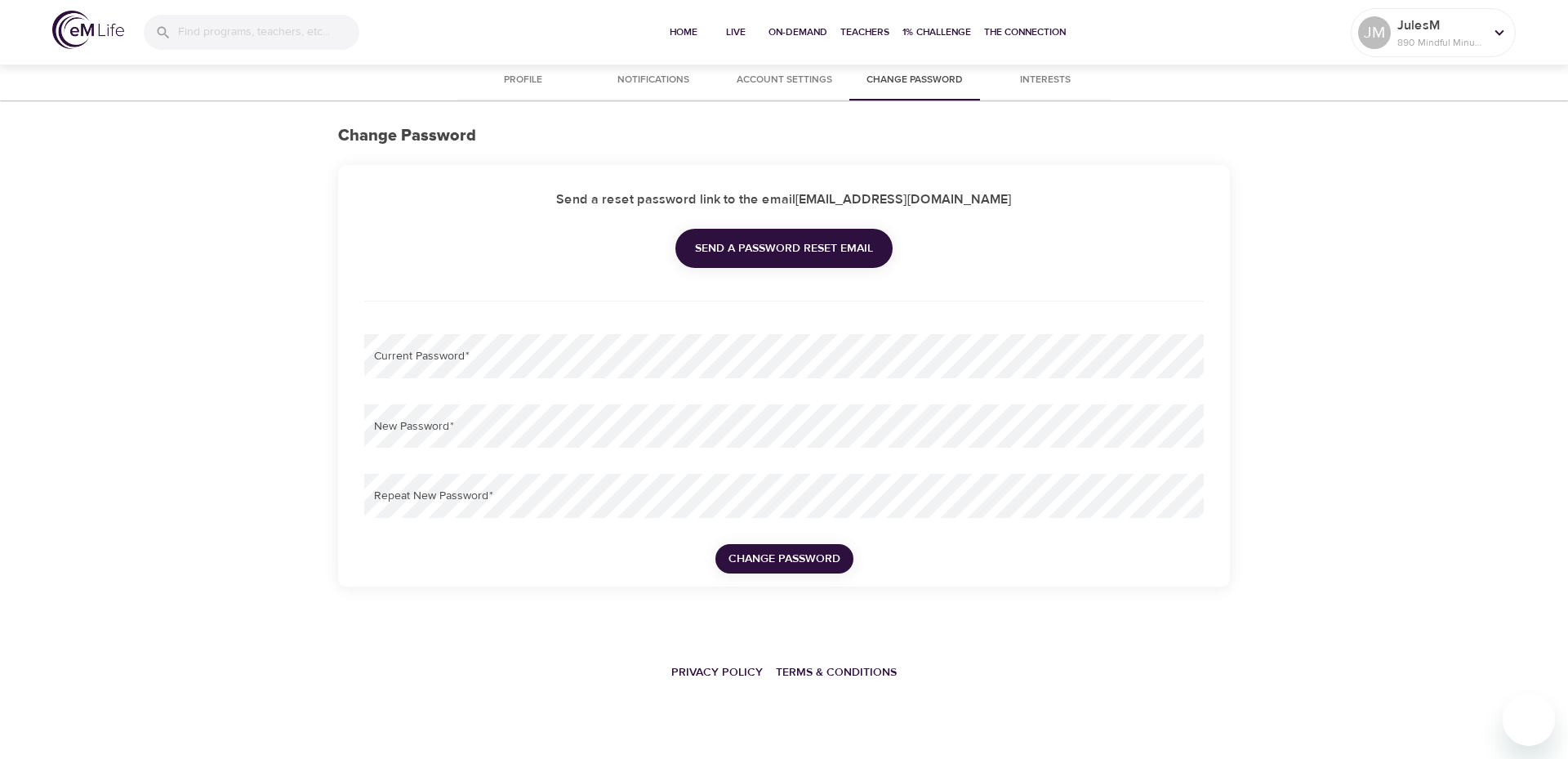
type input "[EMAIL_ADDRESS][DOMAIN_NAME]"
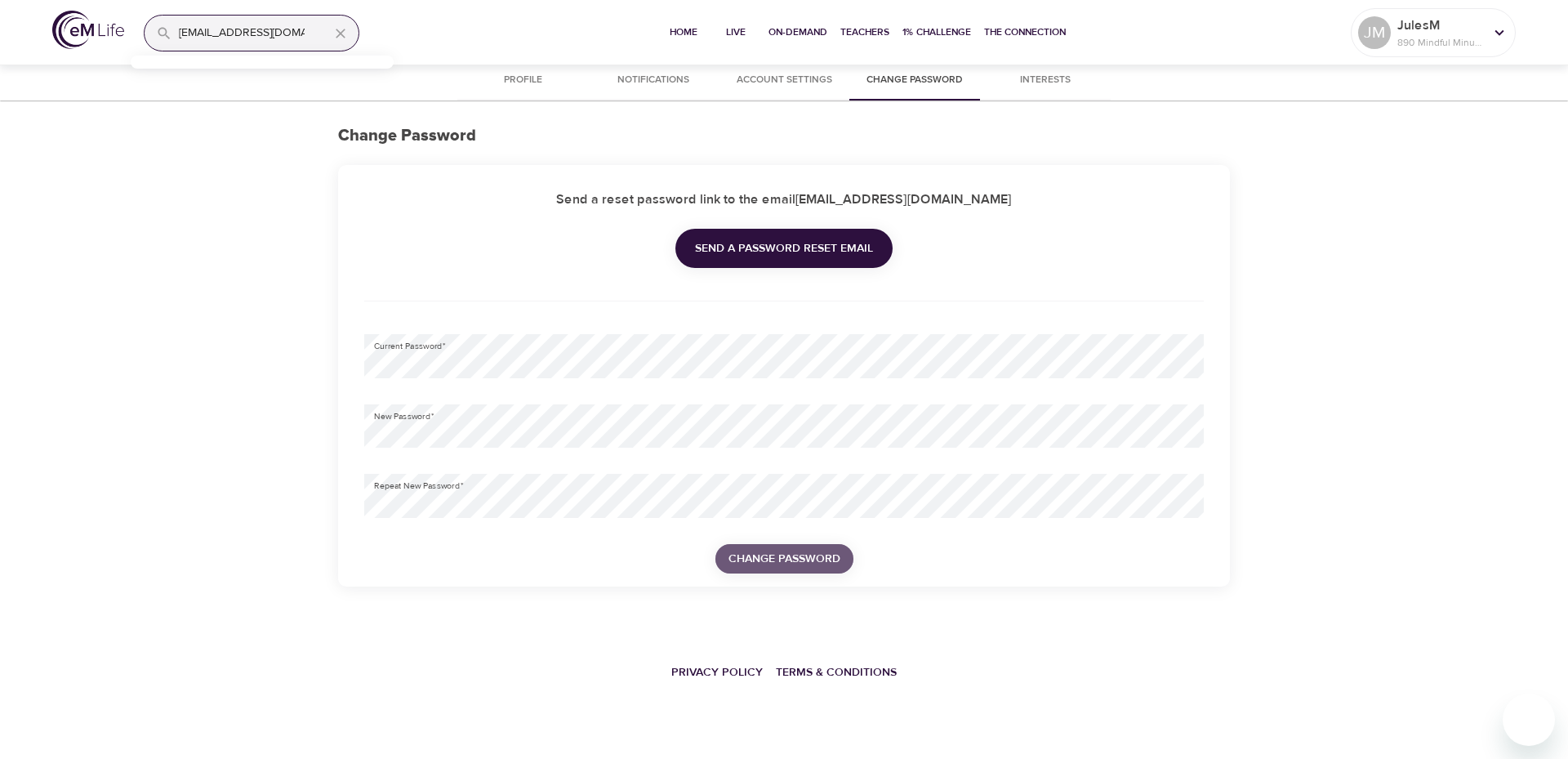
click at [830, 549] on span "Change Password" at bounding box center [784, 559] width 112 height 21
click at [681, 32] on span "Home" at bounding box center [684, 32] width 40 height 17
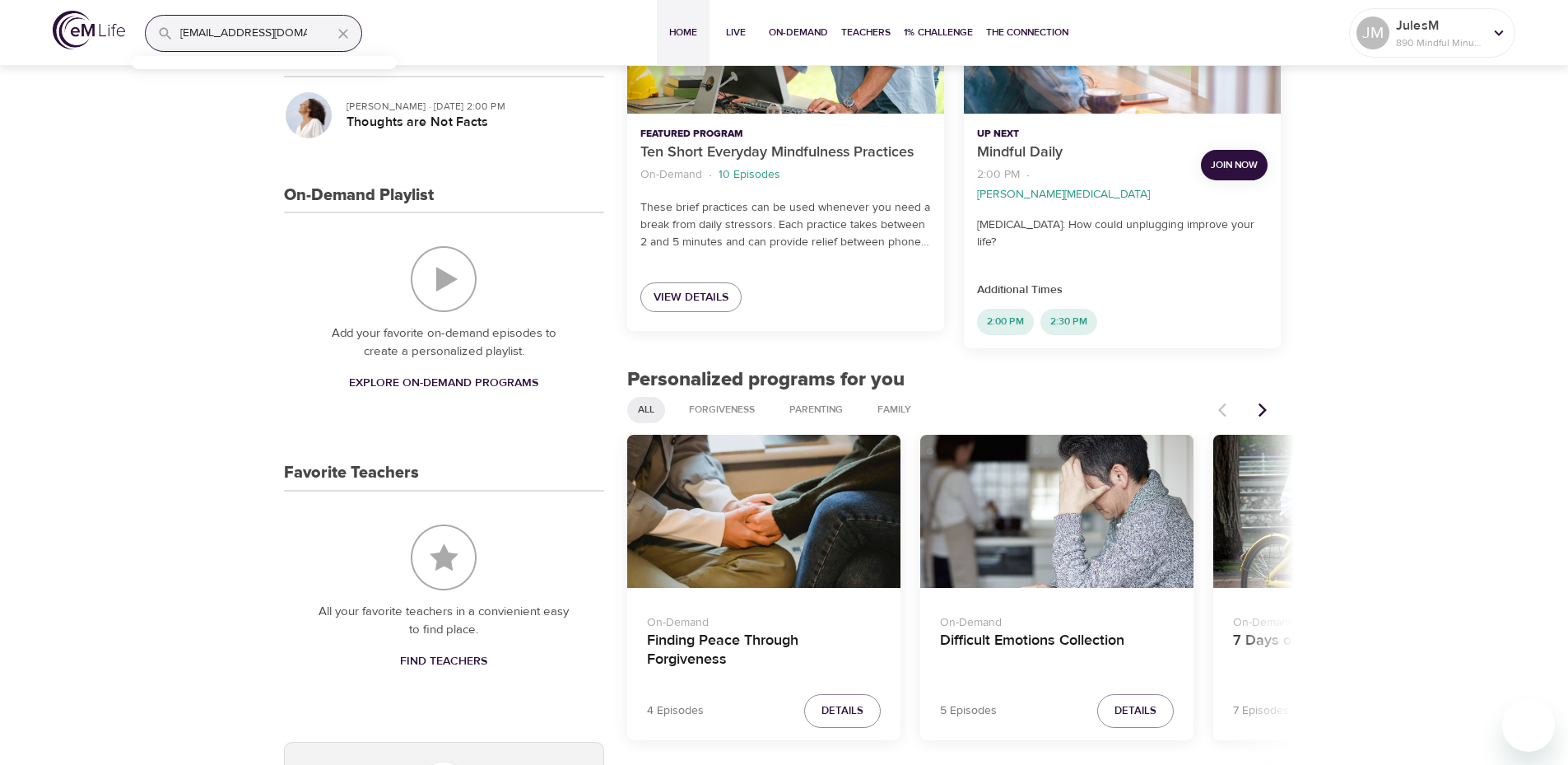
scroll to position [412, 0]
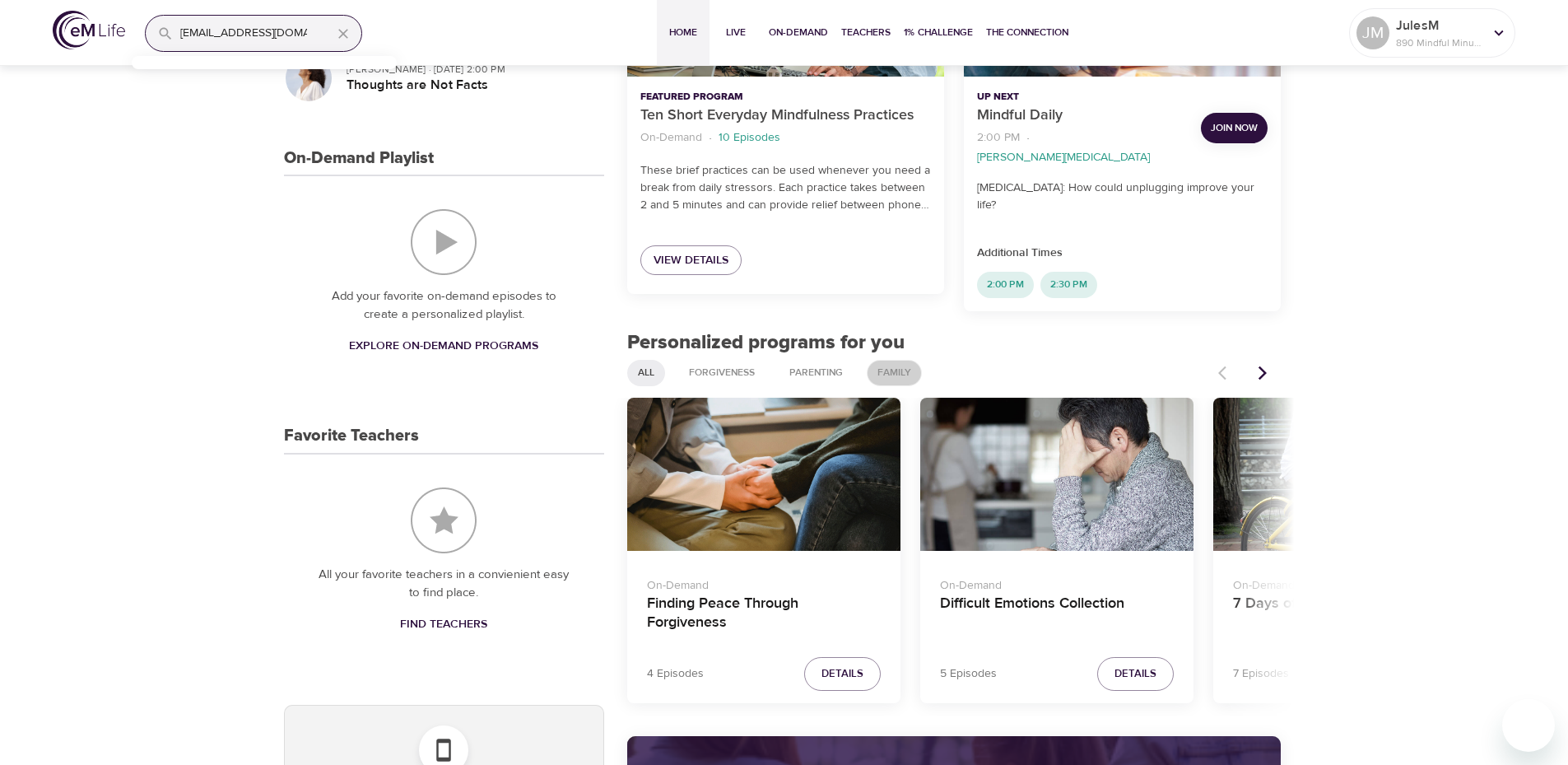
click at [902, 360] on div "Family" at bounding box center [894, 373] width 55 height 26
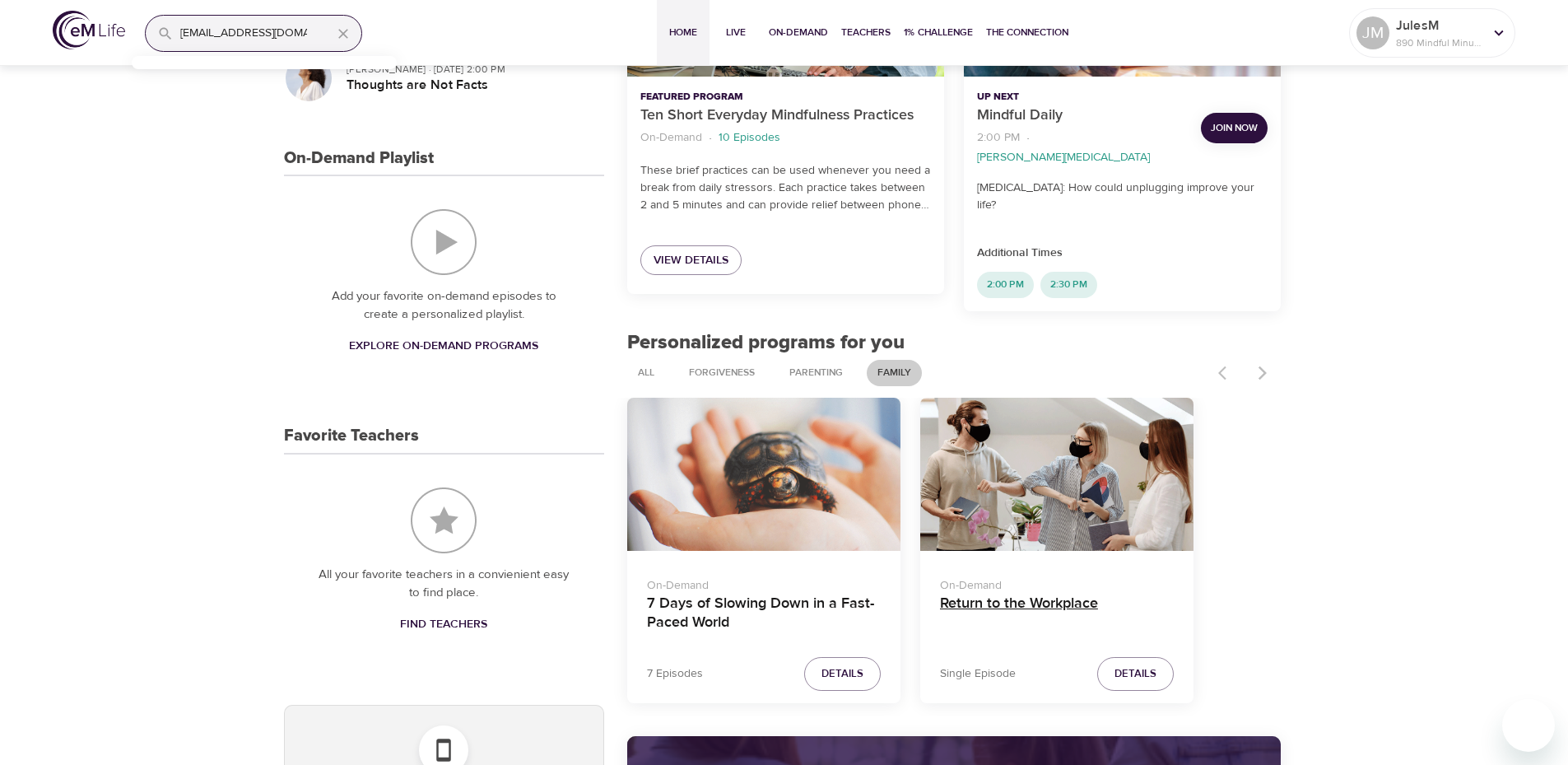
click at [1039, 594] on h4 "Return to the Workplace" at bounding box center [1056, 614] width 233 height 40
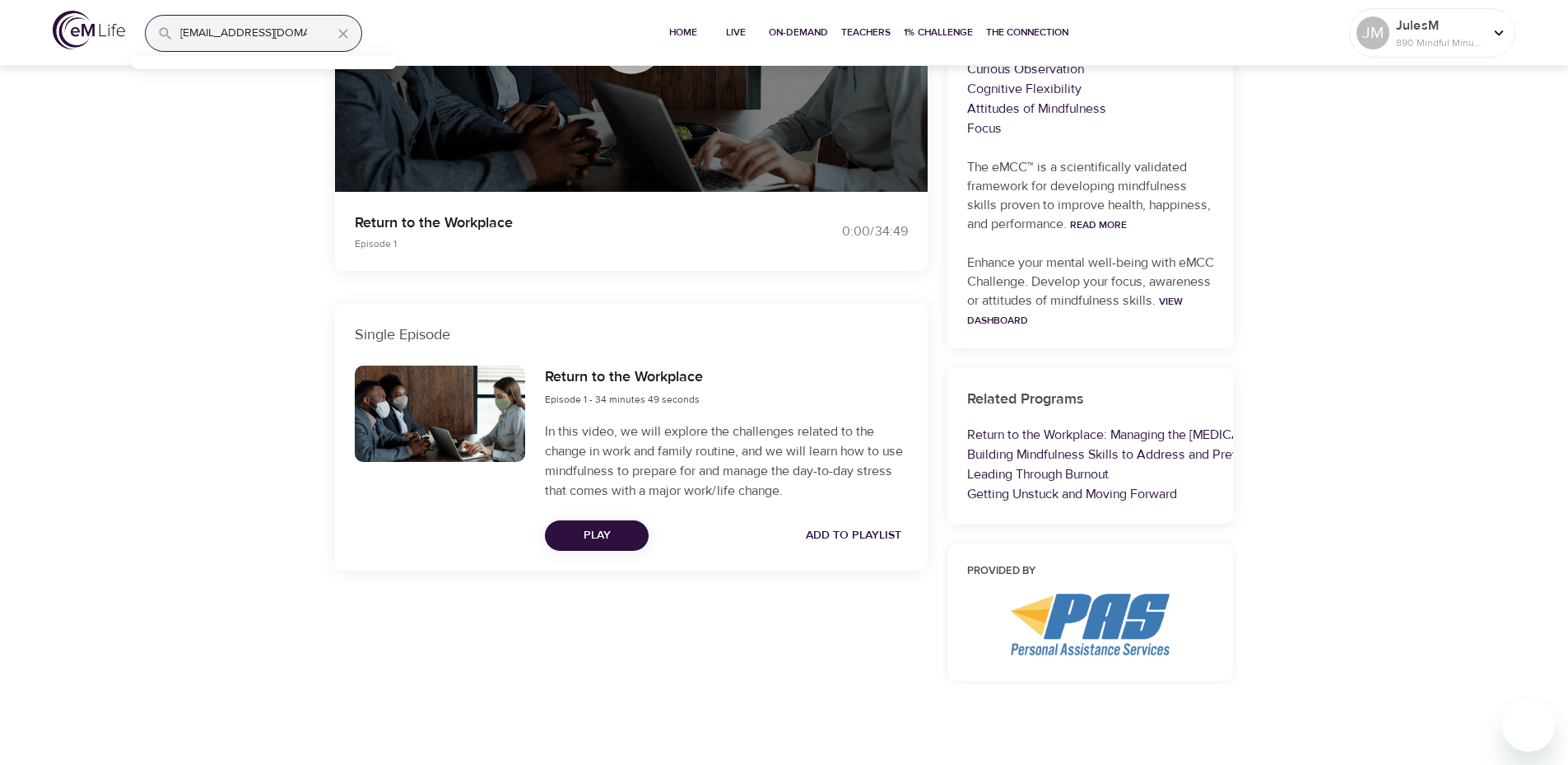
scroll to position [341, 0]
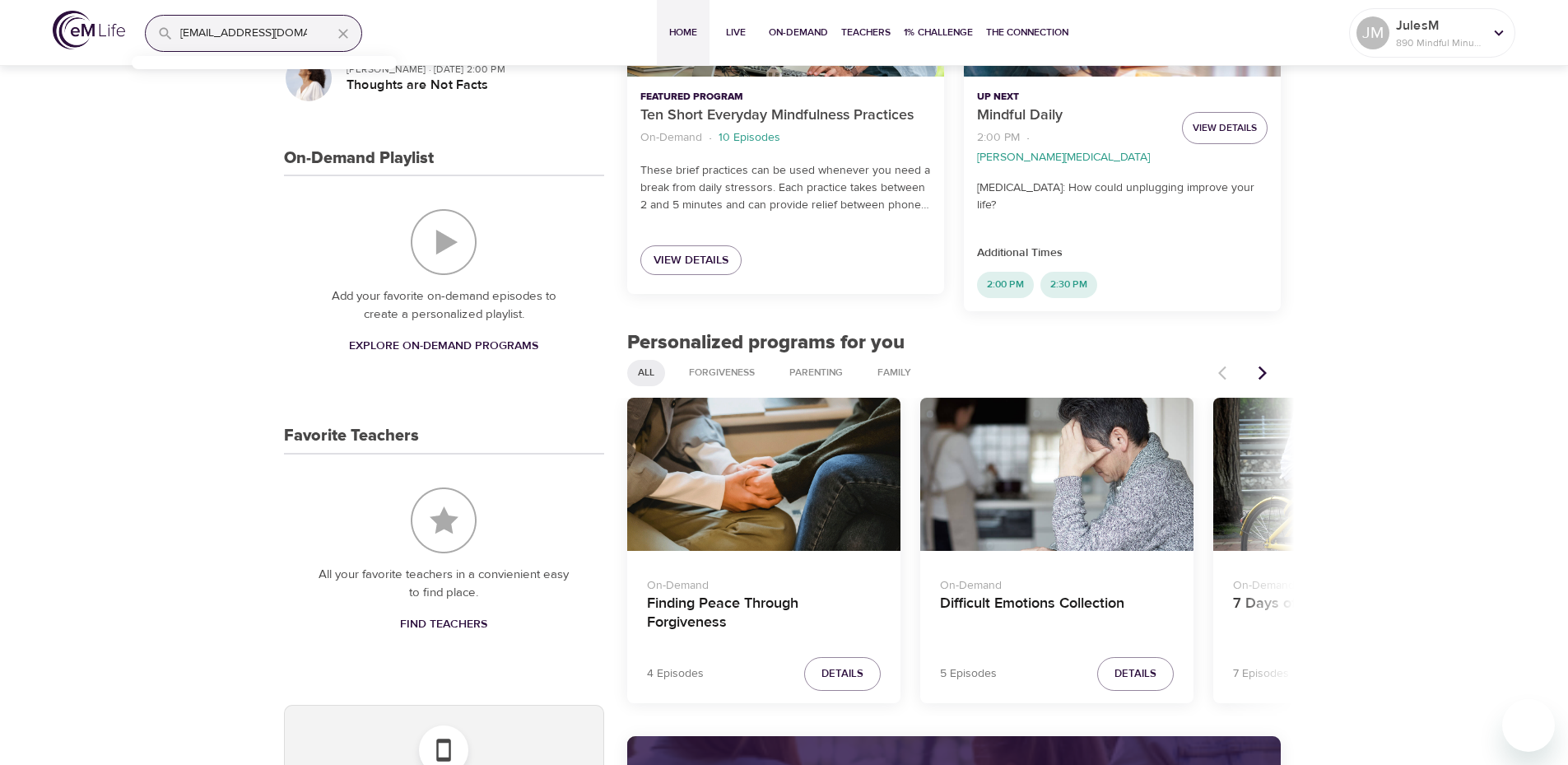
scroll to position [602, 0]
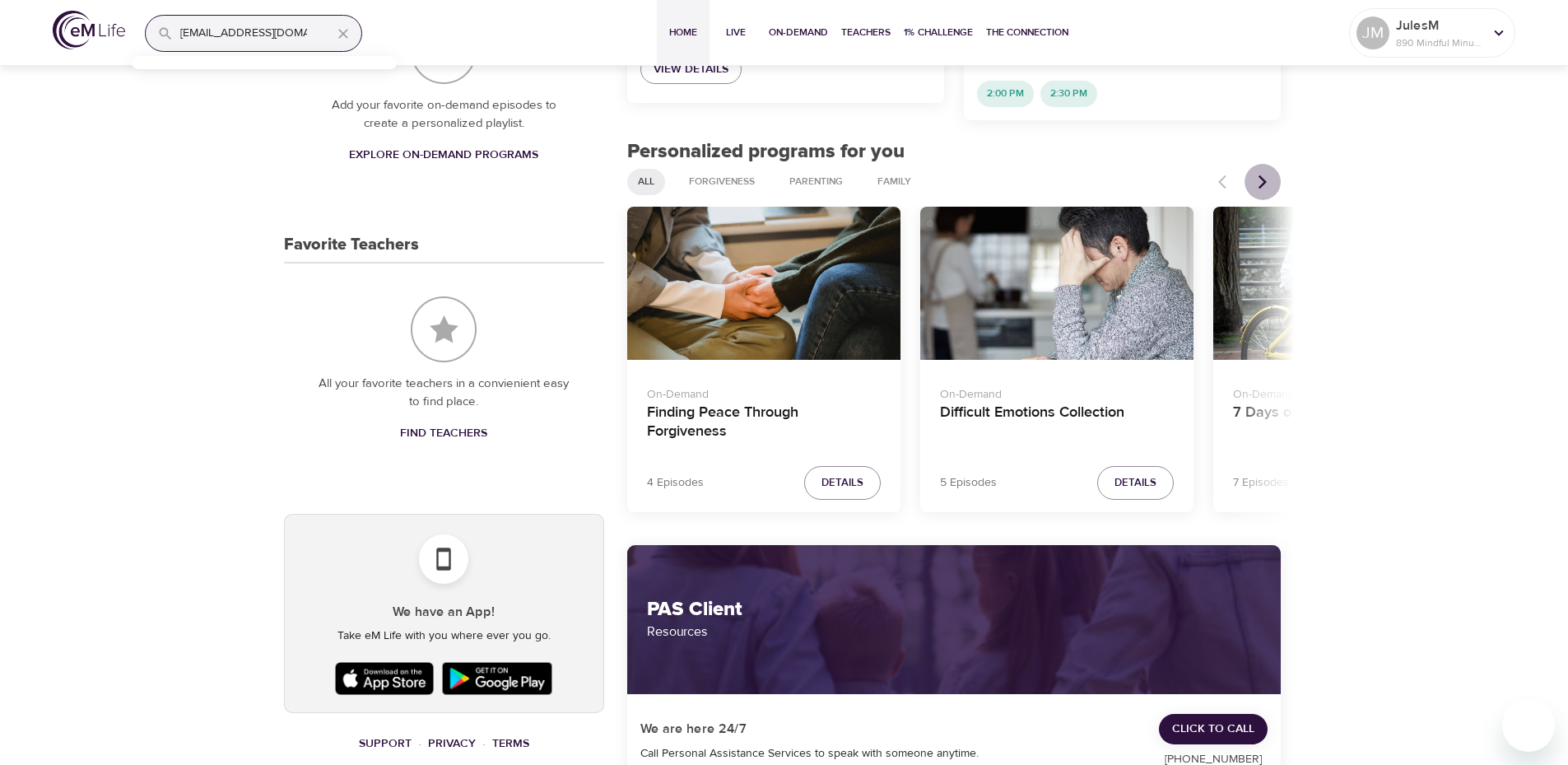
click at [1257, 174] on icon "Next items" at bounding box center [1263, 182] width 17 height 17
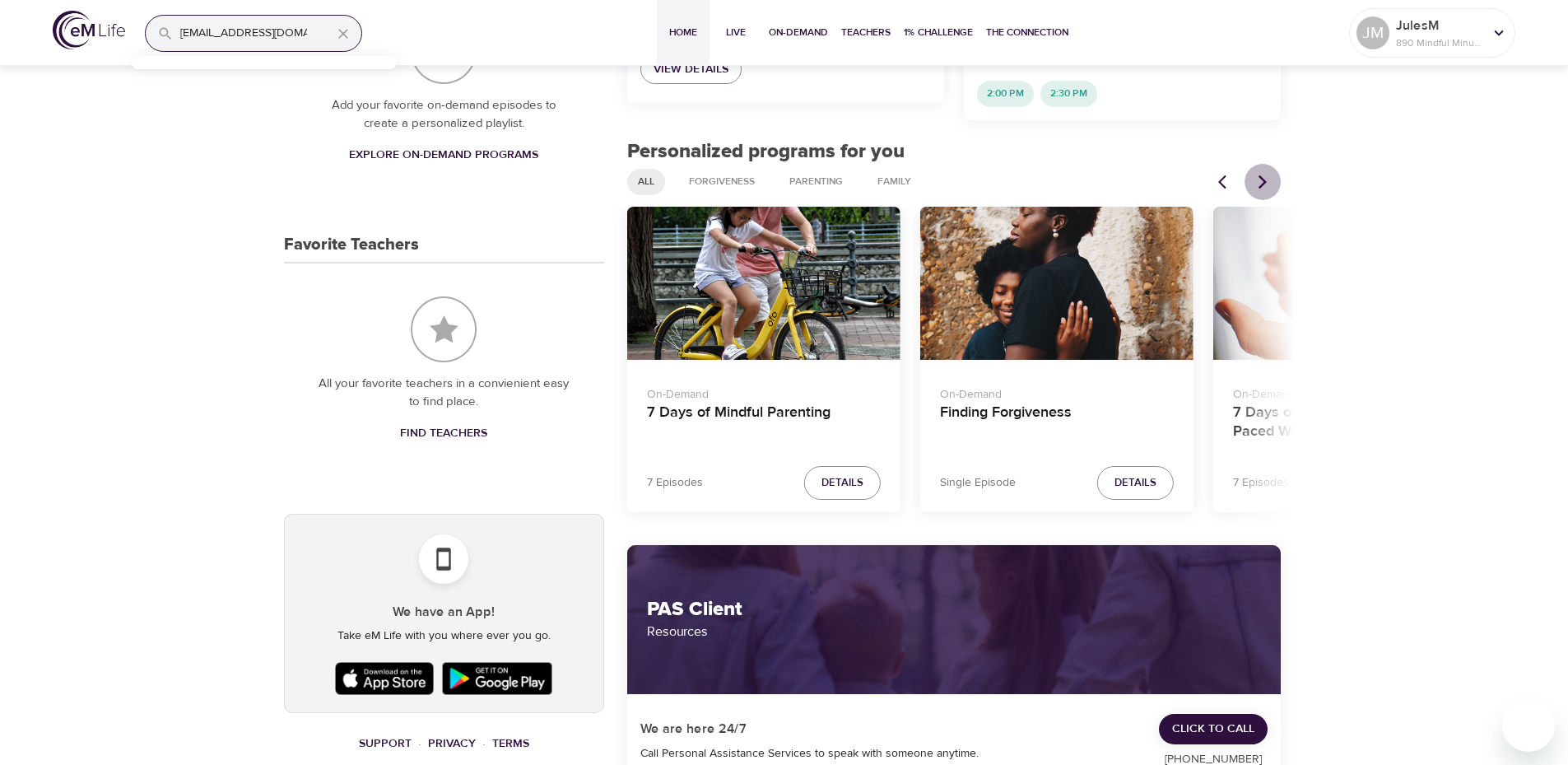
click at [1257, 174] on icon "Next items" at bounding box center [1263, 182] width 17 height 17
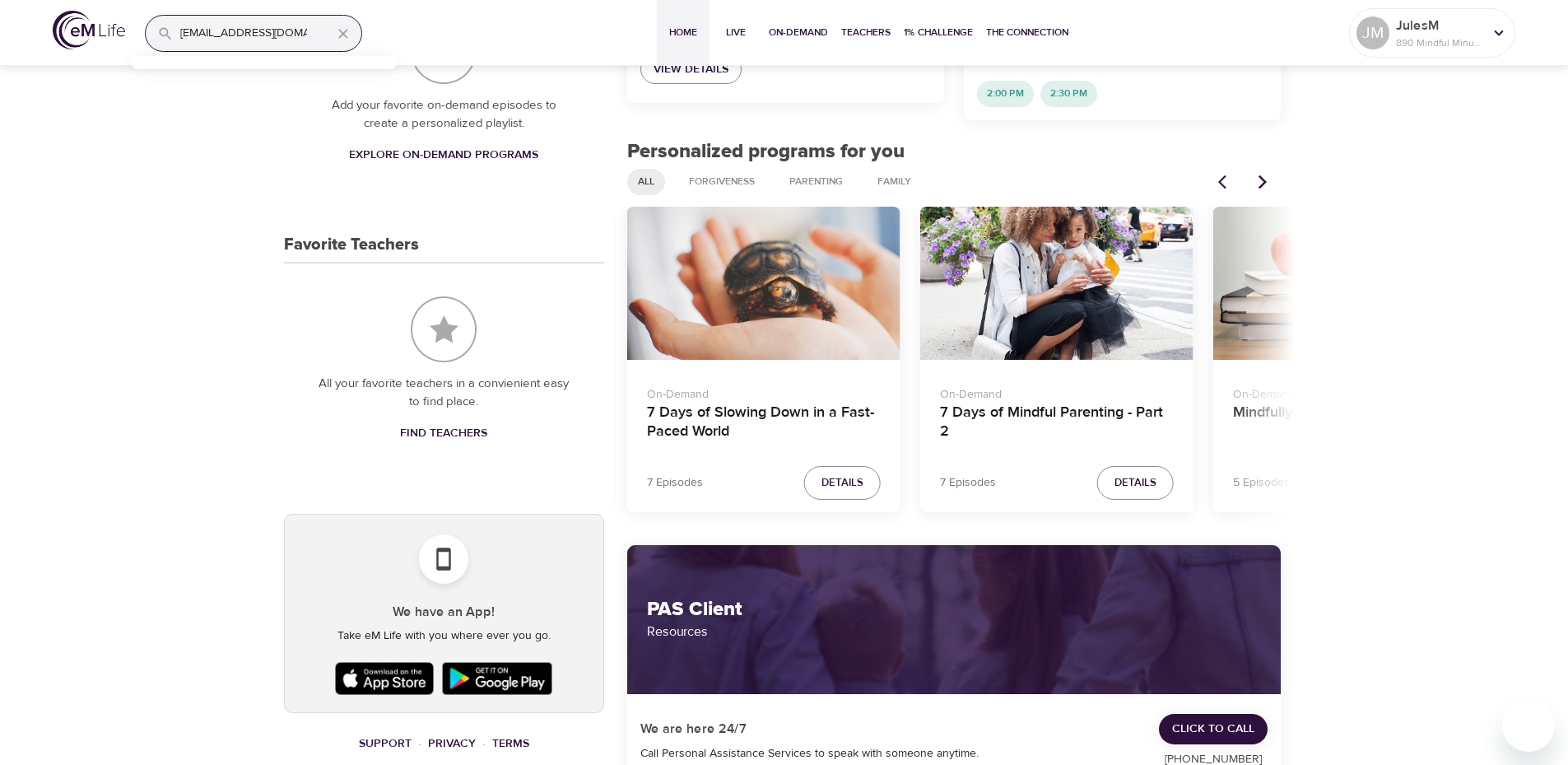
click at [1257, 174] on icon "Next items" at bounding box center [1263, 182] width 17 height 17
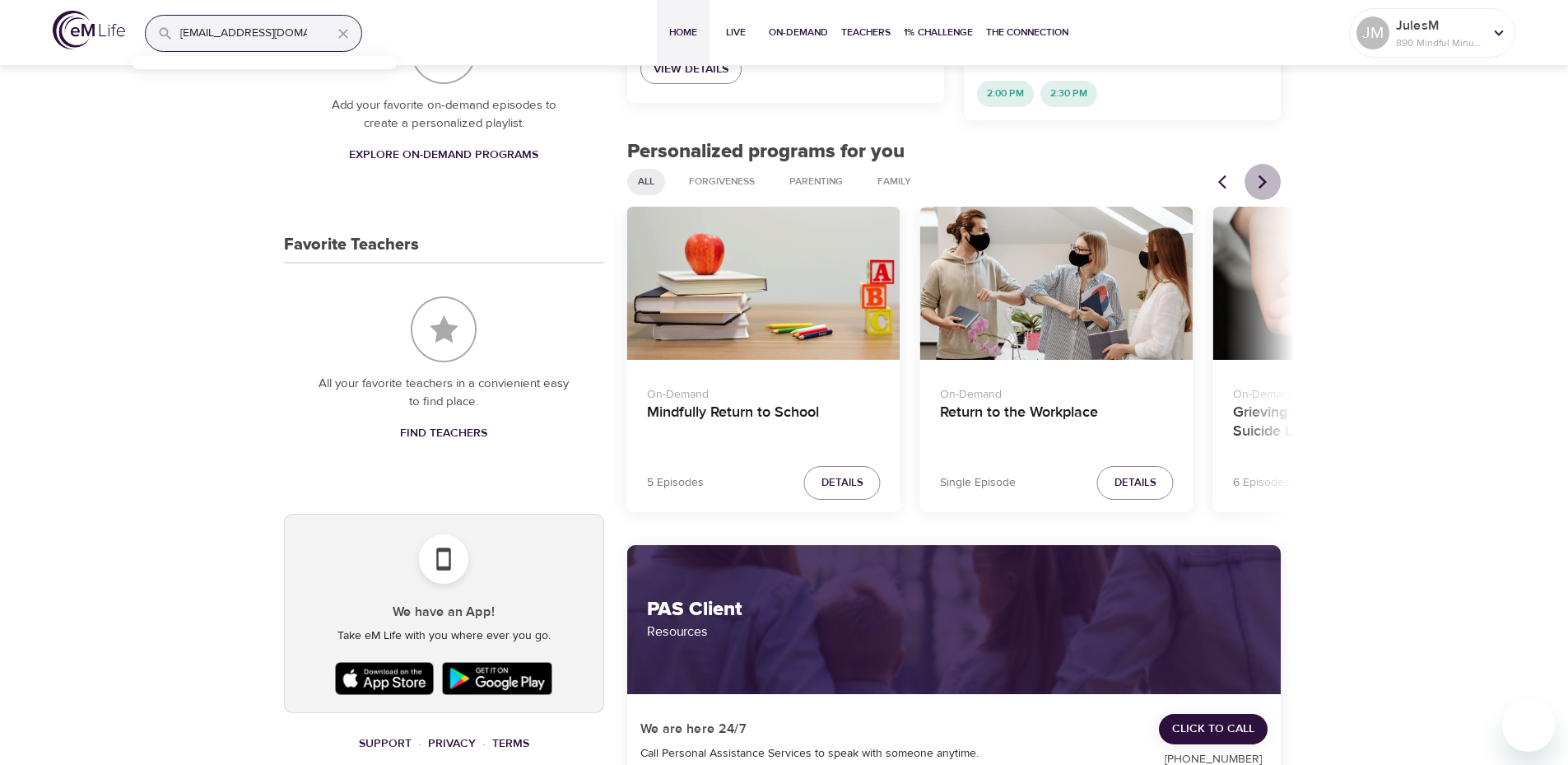
click at [1257, 174] on icon "Next items" at bounding box center [1263, 182] width 17 height 17
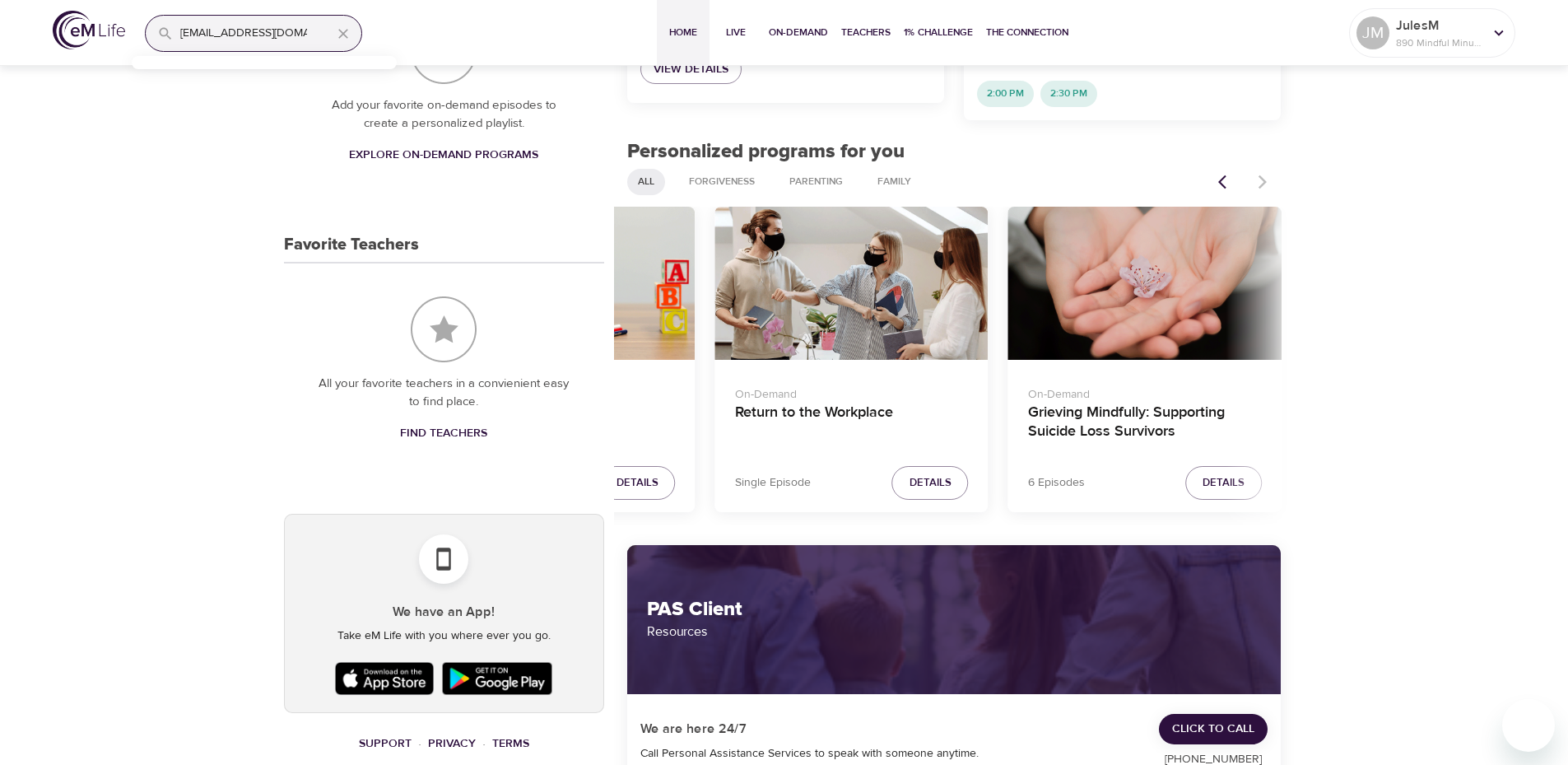
click at [1257, 164] on div at bounding box center [1245, 182] width 73 height 36
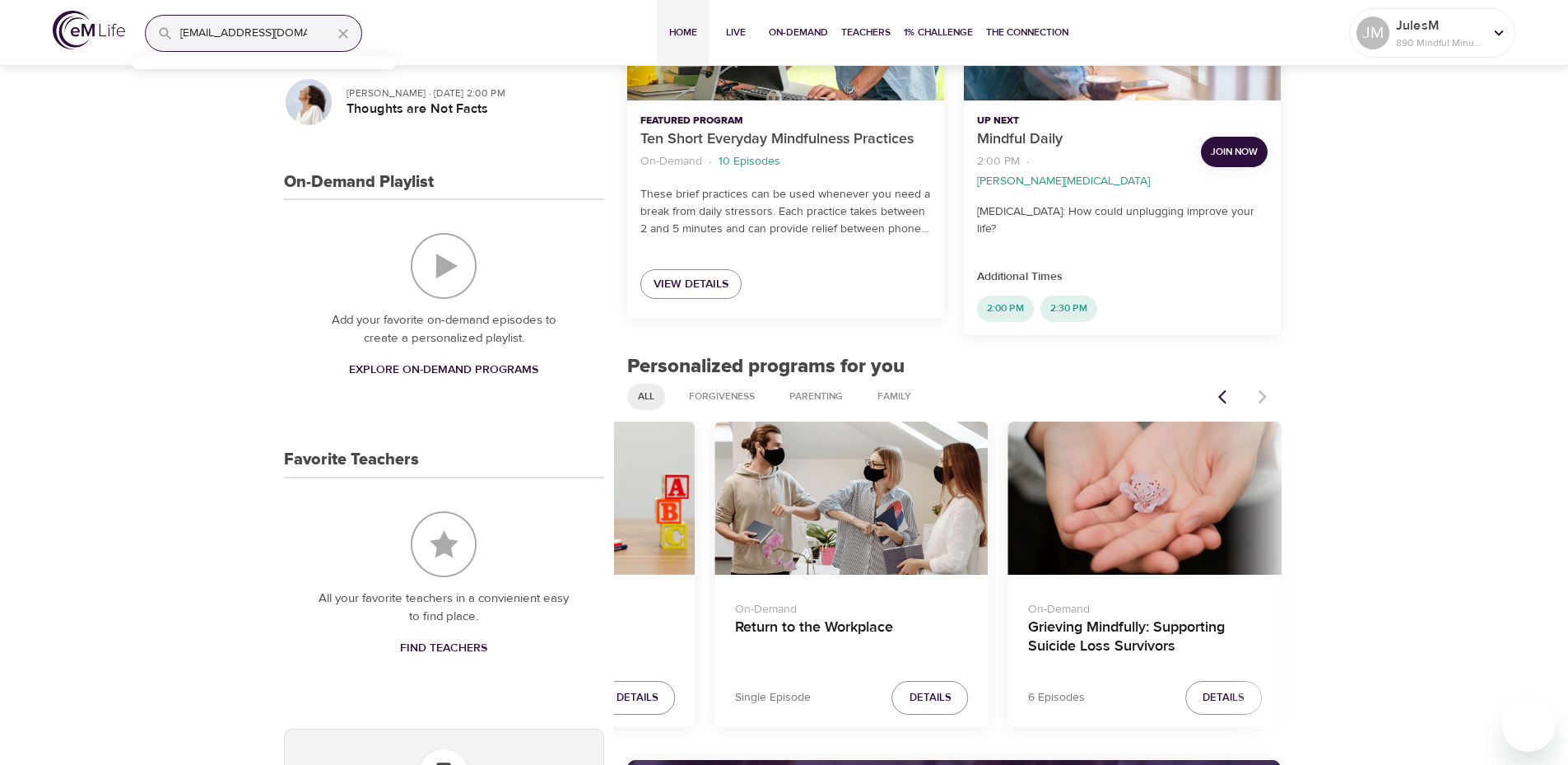
scroll to position [356, 0]
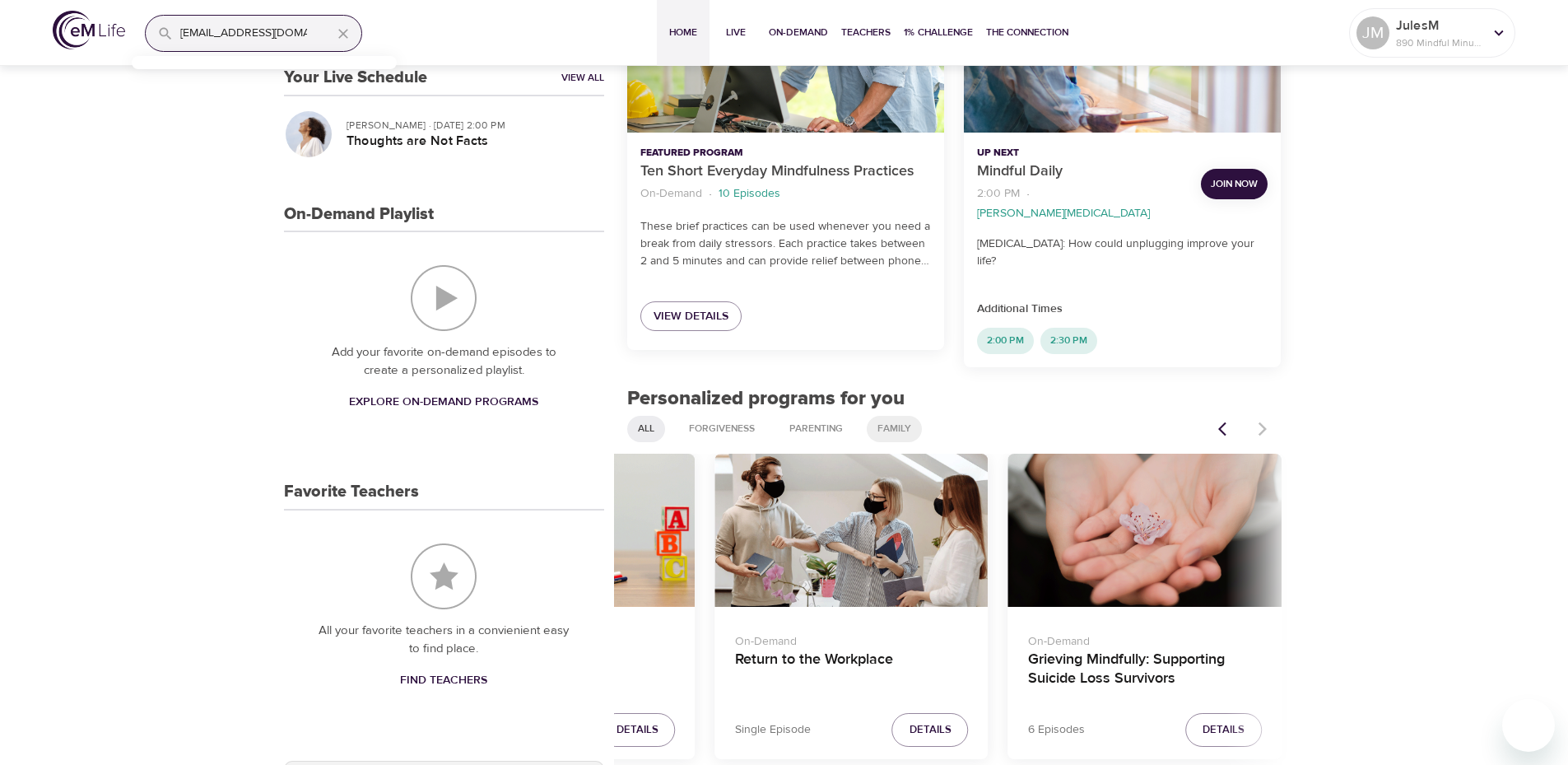
click at [885, 422] on span "Family" at bounding box center [895, 429] width 54 height 14
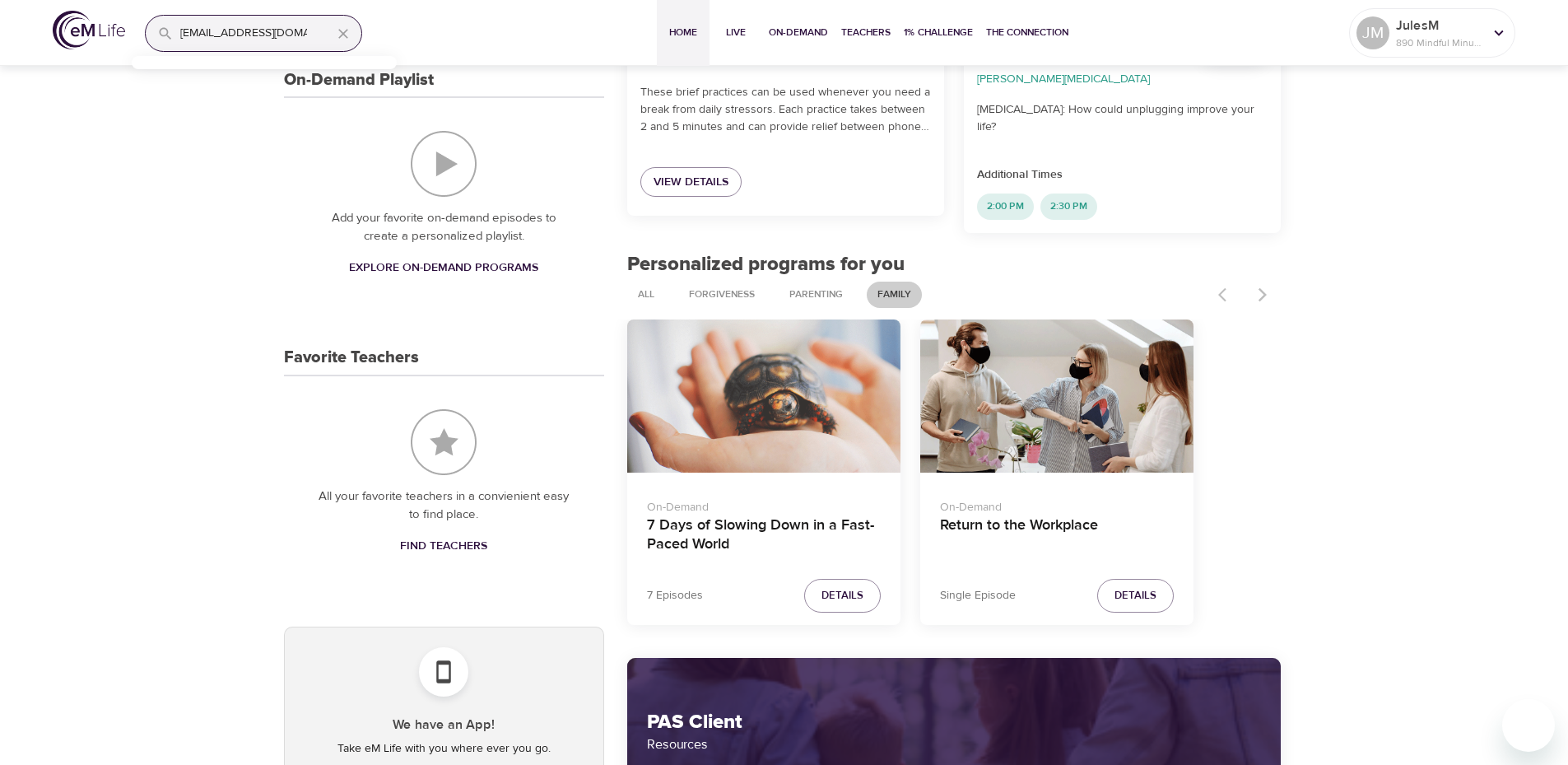
scroll to position [521, 0]
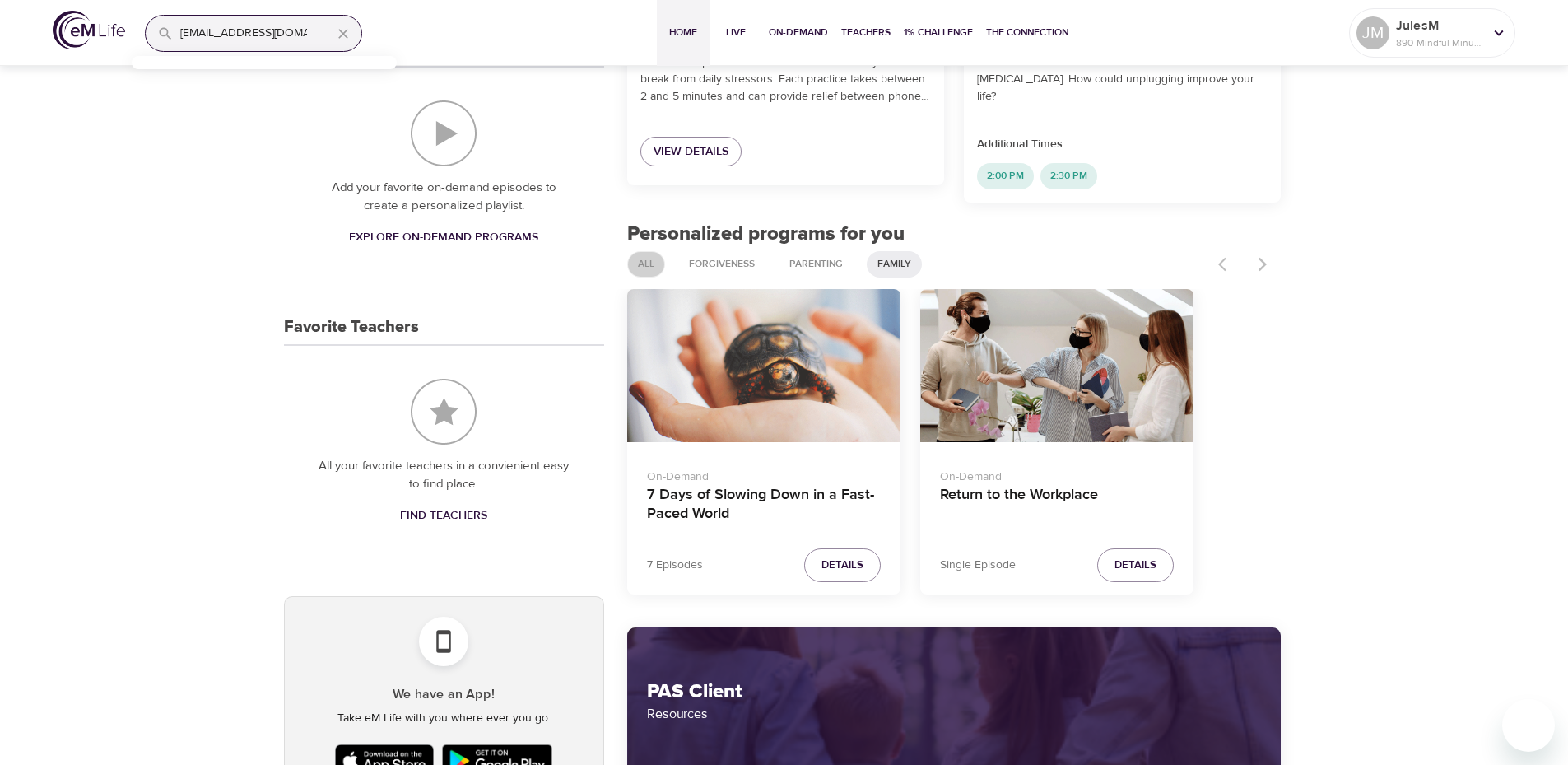
click at [642, 256] on span "All" at bounding box center [646, 263] width 36 height 14
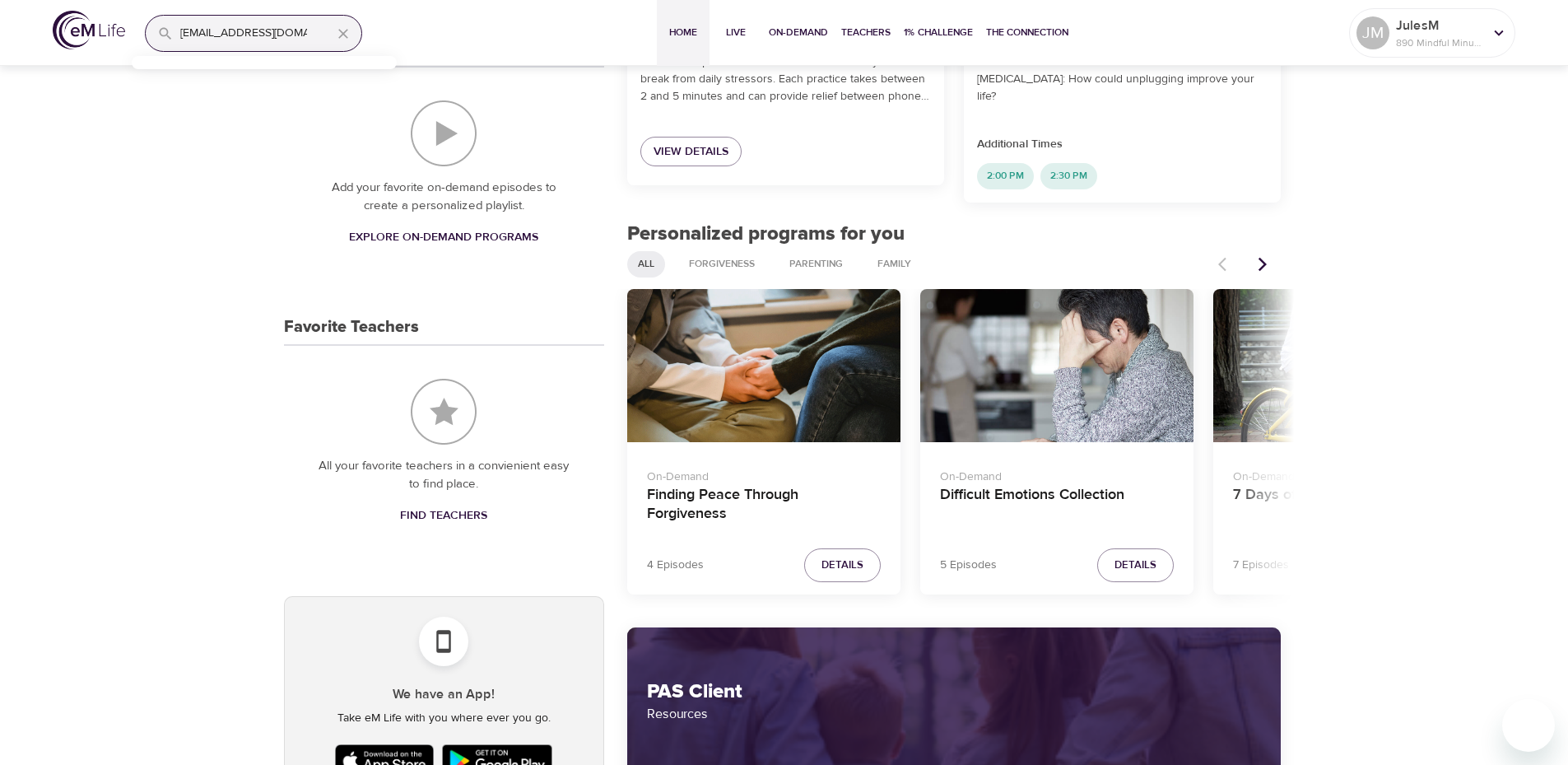
click at [1256, 256] on icon "Next items" at bounding box center [1263, 264] width 17 height 17
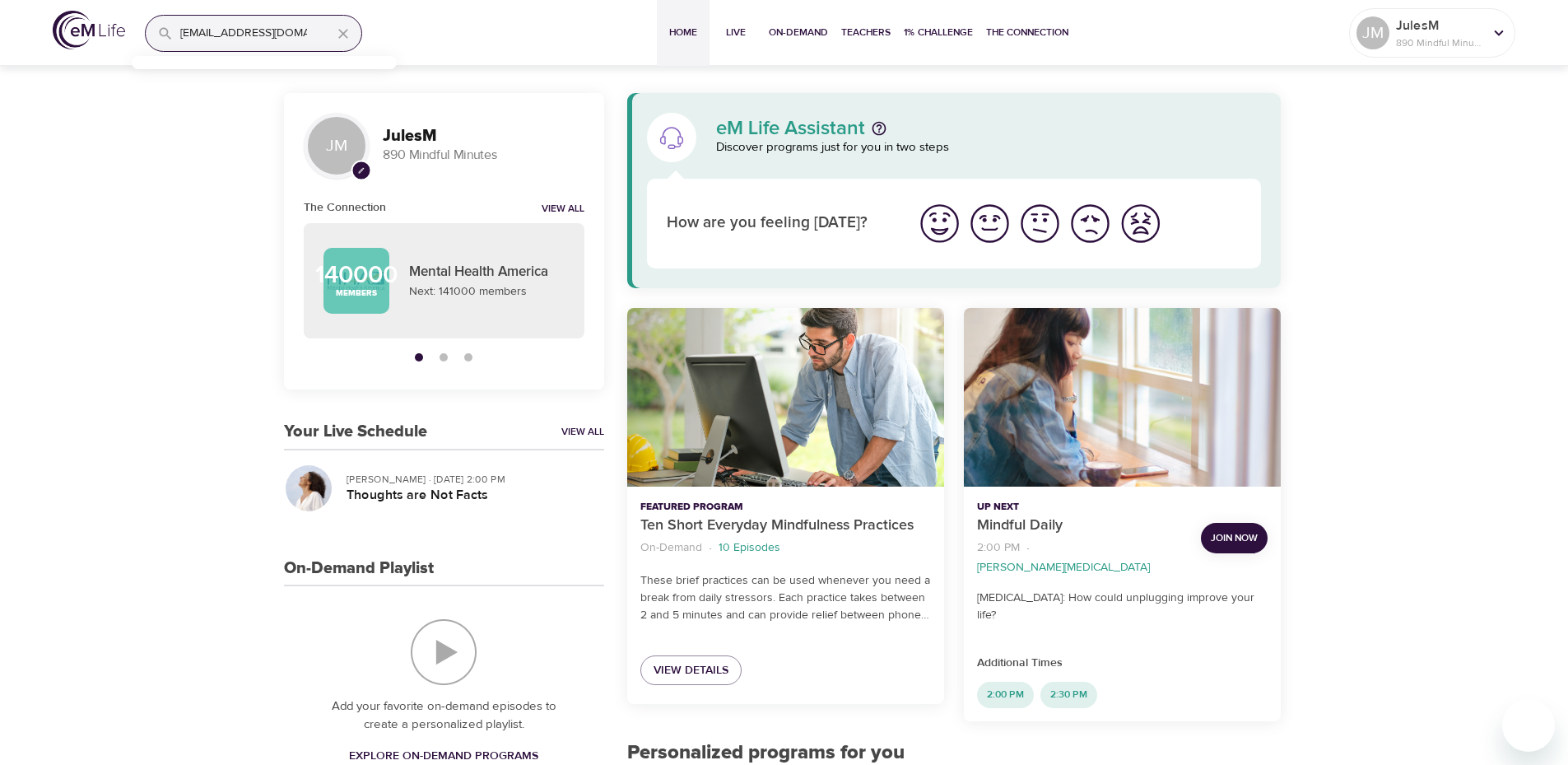
scroll to position [0, 0]
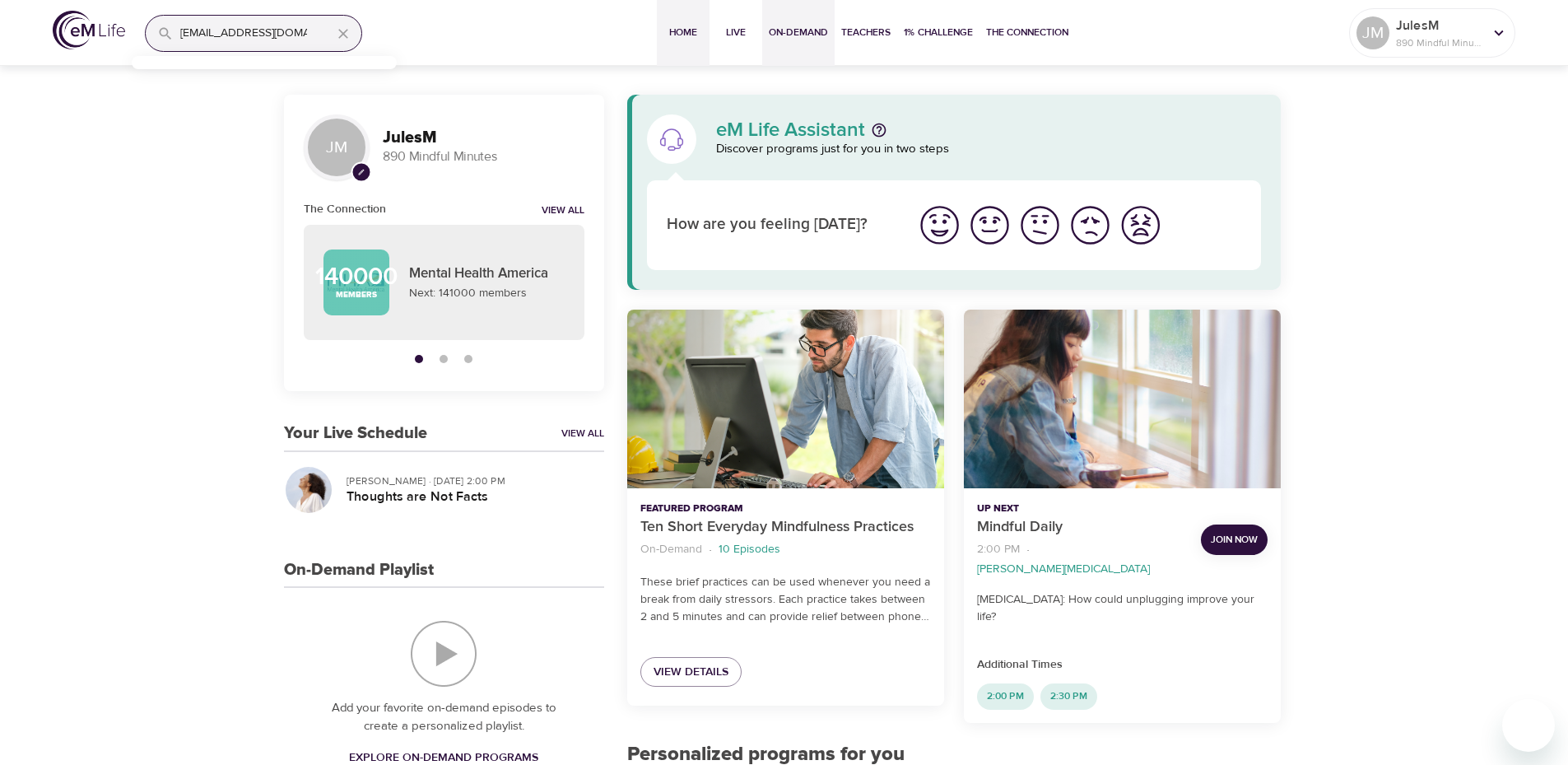
click at [799, 21] on button "On-Demand" at bounding box center [798, 33] width 73 height 66
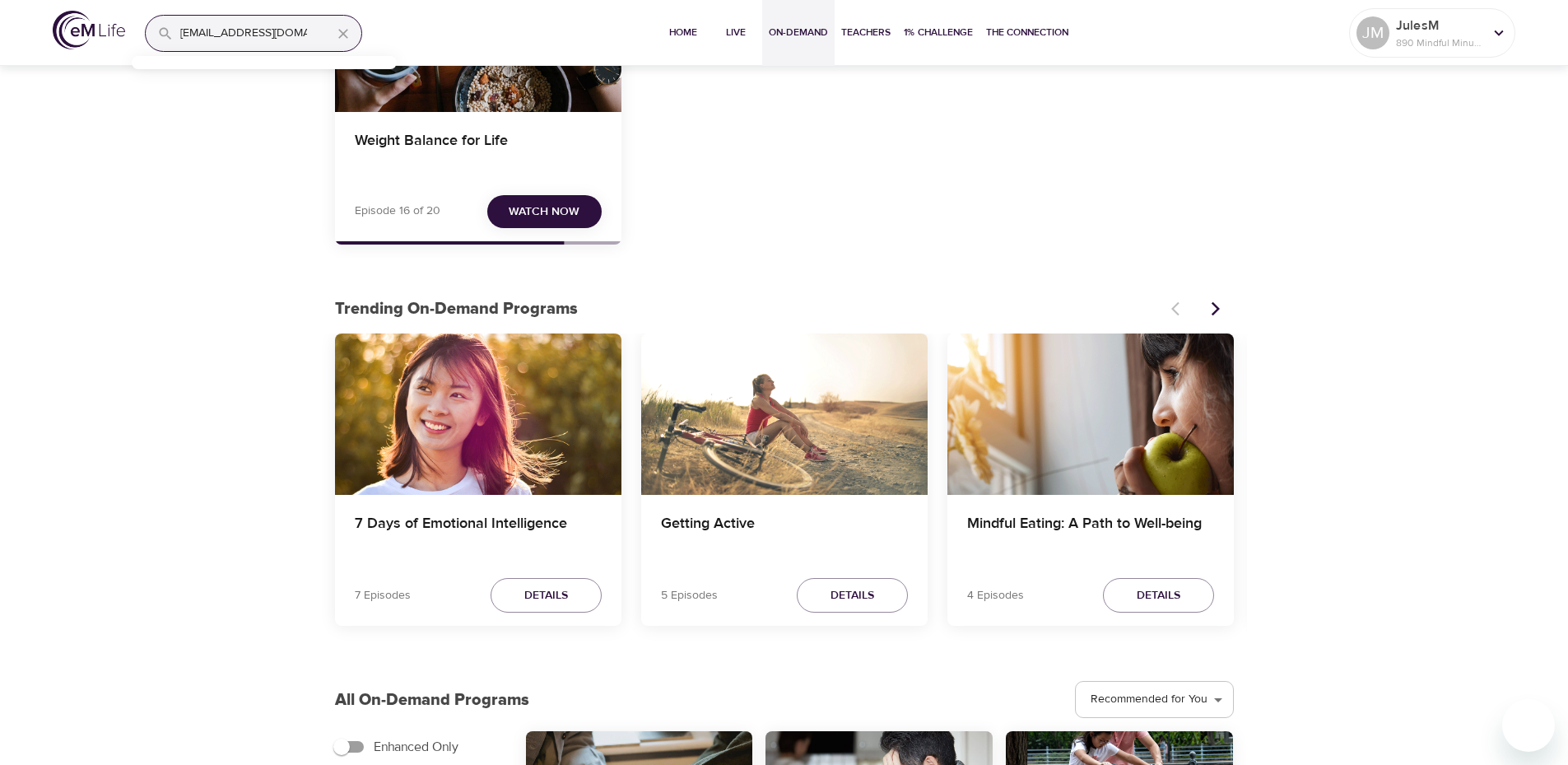
scroll to position [247, 0]
click at [527, 521] on h4 "7 Days of Emotional Intelligence" at bounding box center [479, 534] width 247 height 40
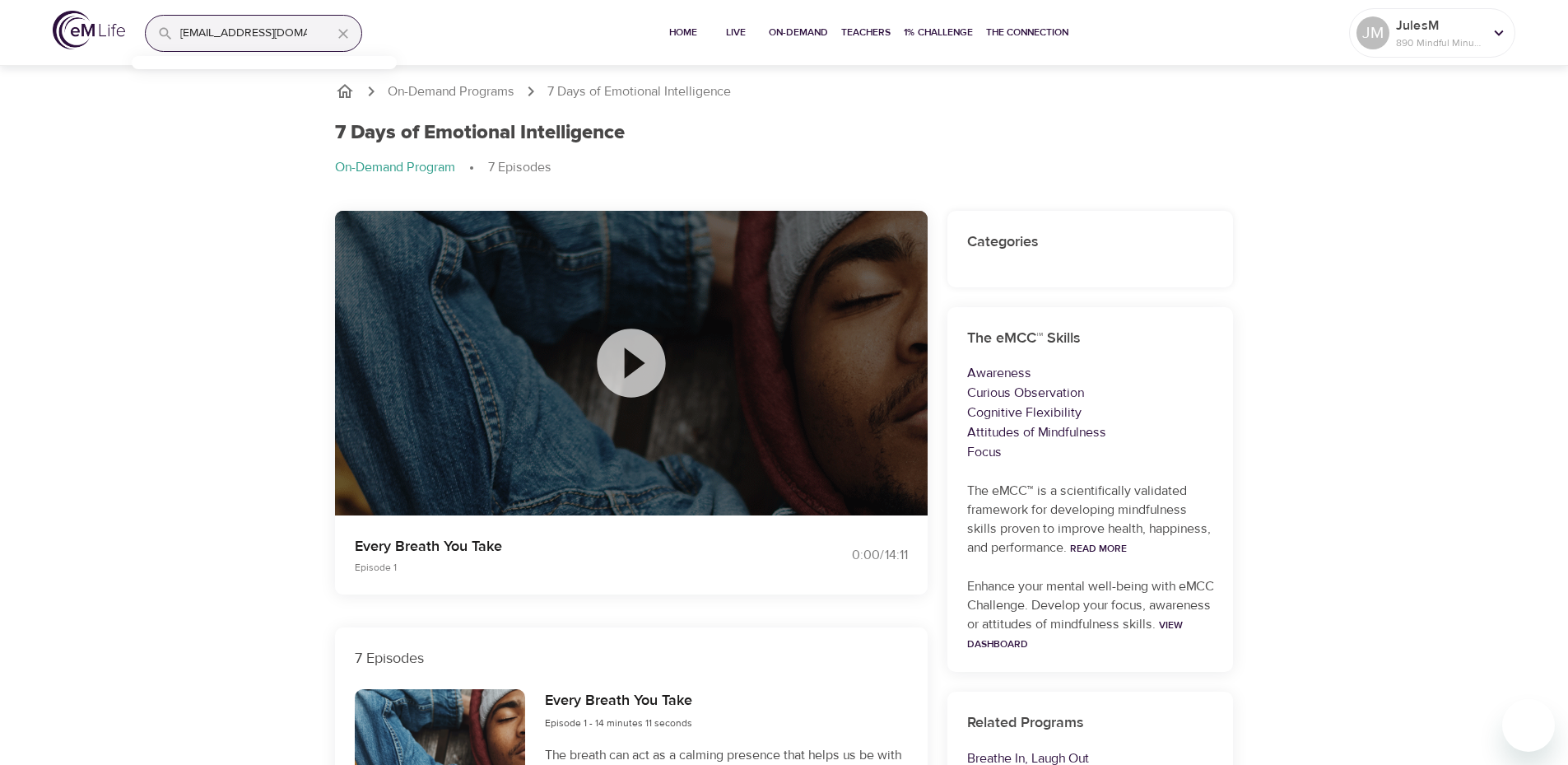
click at [643, 360] on icon at bounding box center [630, 362] width 68 height 68
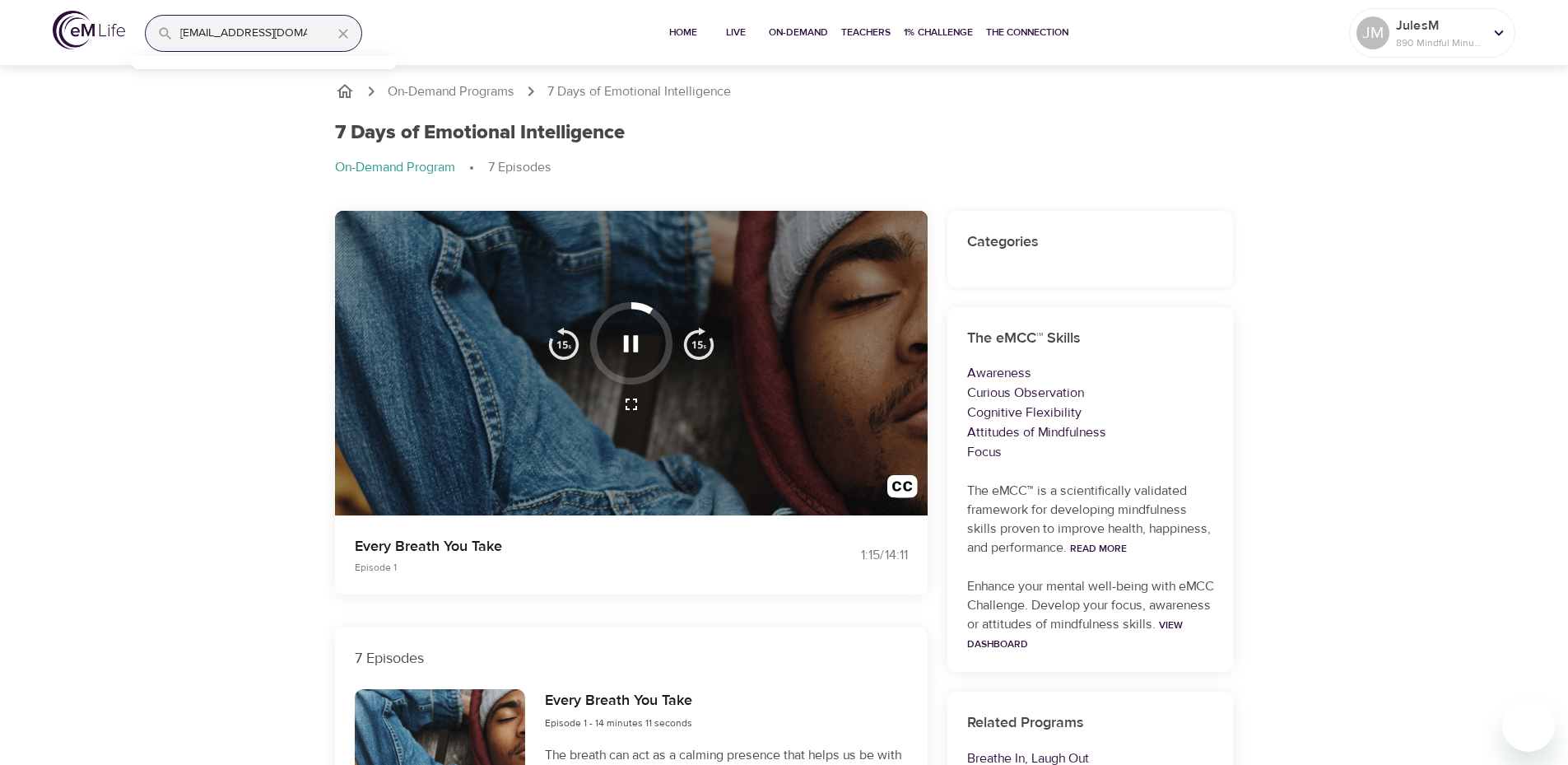
click at [633, 345] on icon "button" at bounding box center [630, 343] width 29 height 29
